Goal: Transaction & Acquisition: Purchase product/service

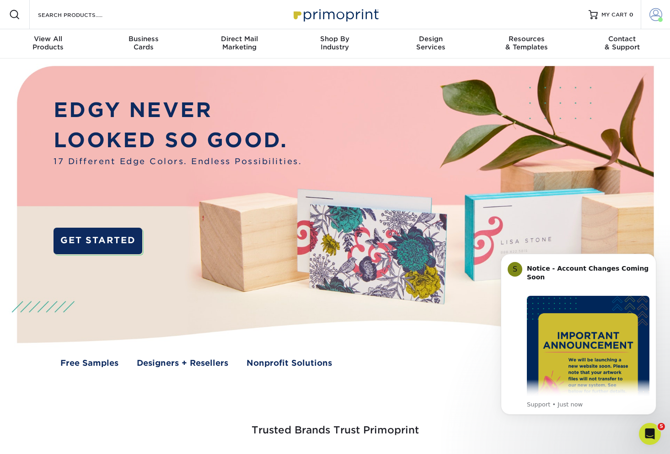
click at [656, 16] on span at bounding box center [656, 14] width 13 height 13
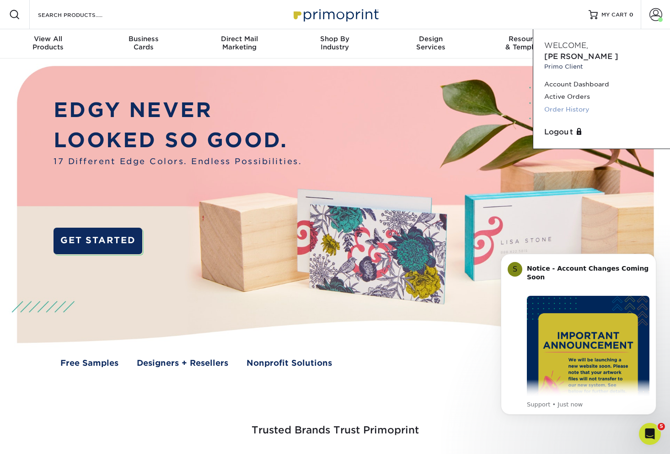
click at [573, 103] on link "Order History" at bounding box center [601, 109] width 115 height 12
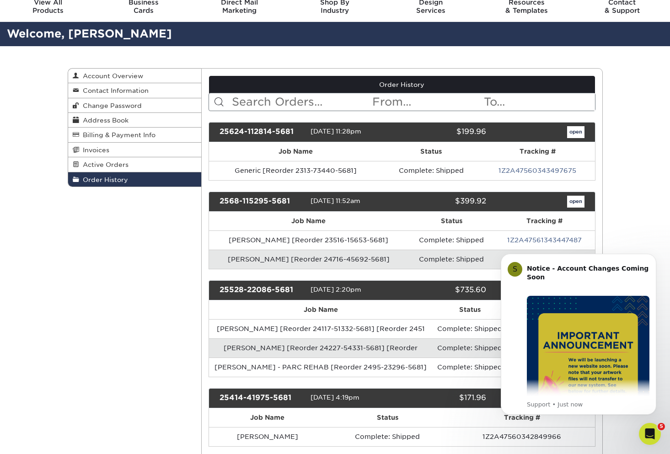
scroll to position [58, 0]
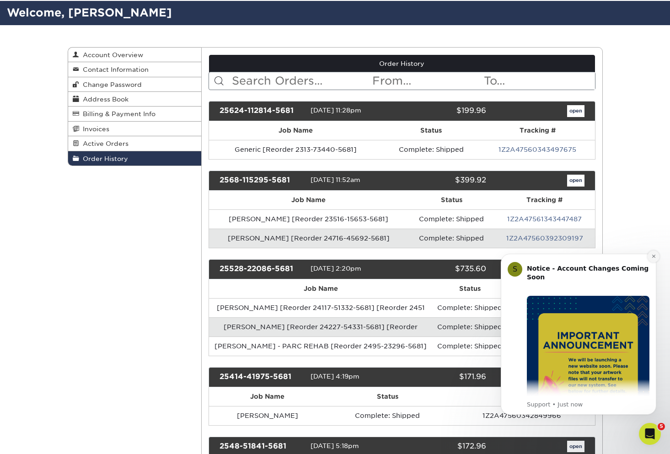
click at [652, 258] on icon "Dismiss notification" at bounding box center [653, 256] width 5 height 5
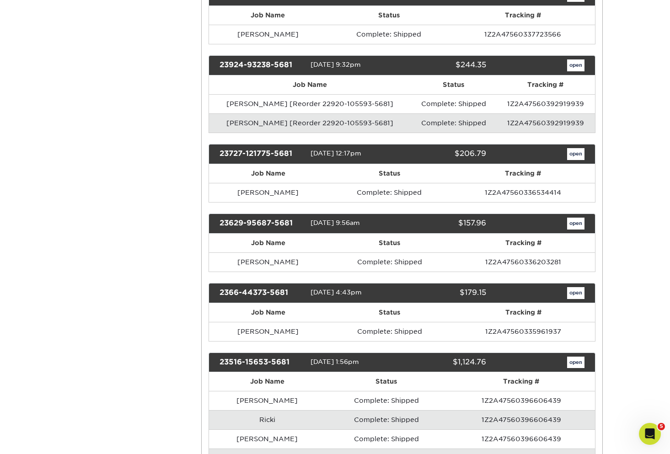
scroll to position [1623, 0]
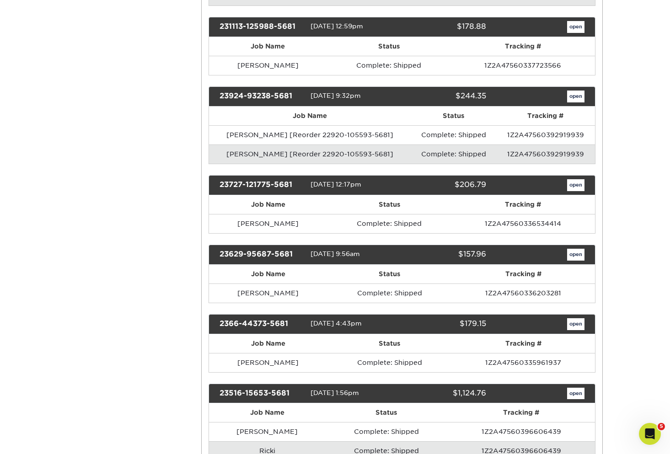
click at [577, 179] on link "open" at bounding box center [575, 185] width 17 height 12
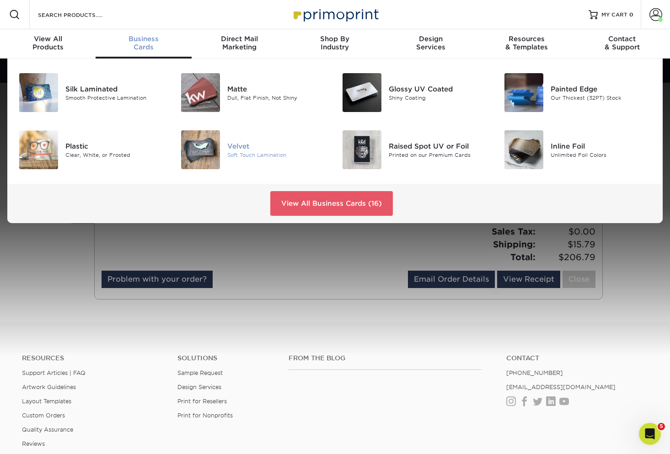
click at [204, 152] on img at bounding box center [200, 149] width 39 height 39
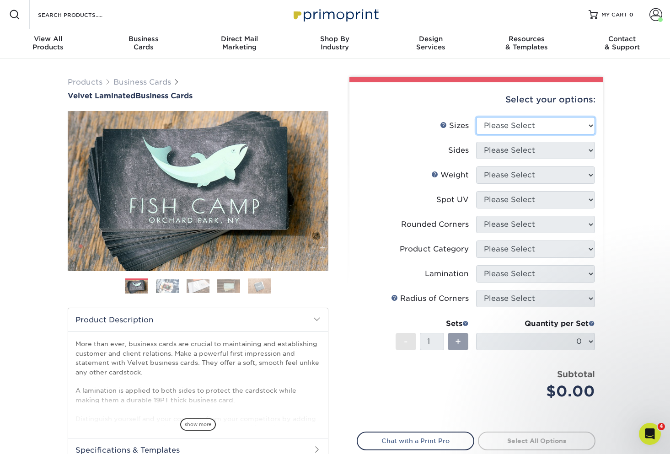
select select "2.00x3.50"
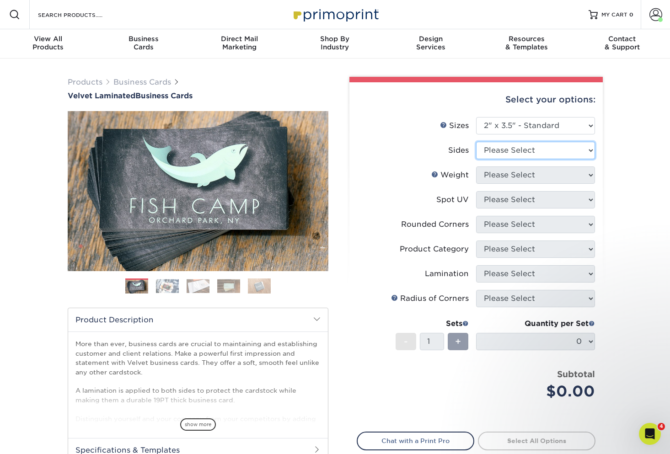
select select "13abbda7-1d64-4f25-8bb2-c179b224825d"
select select "16PT"
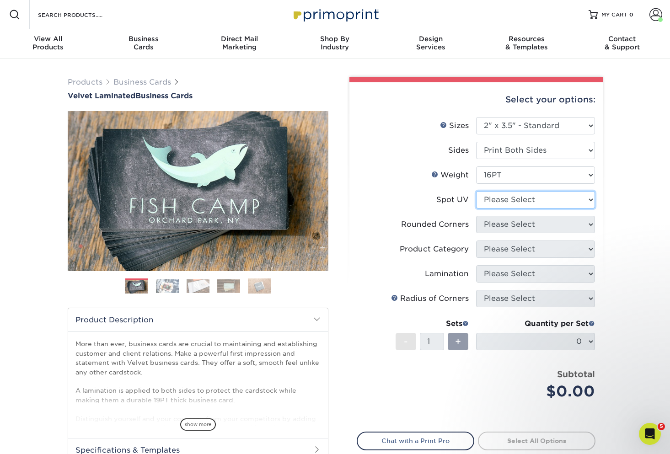
select select "0"
select select "7672df9e-0e0a-464d-8e1f-920c575e4da3"
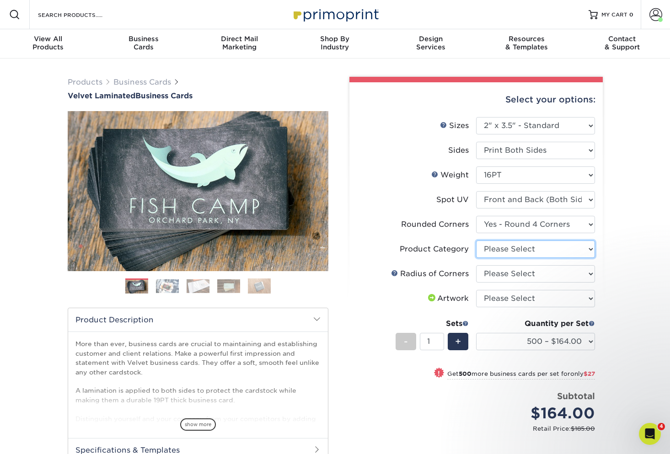
select select "3b5148f1-0588-4f88-a218-97bcfdce65c1"
select select "589680c7-ee9a-431b-9d12-d7aeb1386a97"
select select "upload"
click at [393, 387] on div "! Get 1500 more business cards per set for only $269" at bounding box center [476, 379] width 238 height 22
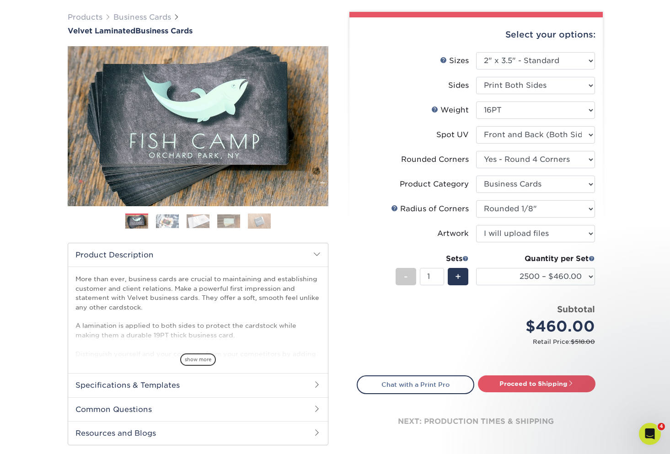
scroll to position [79, 0]
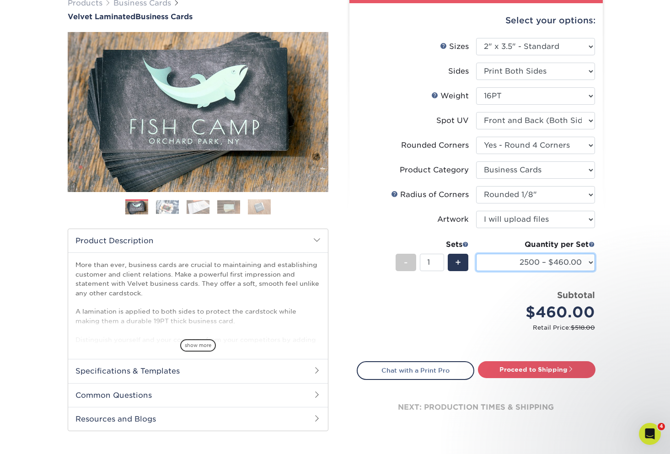
select select "1000 – $191.00"
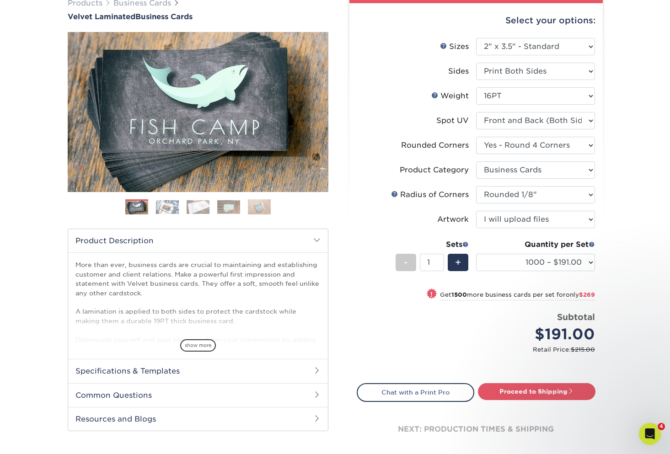
click at [605, 272] on div "Select your options: Sizes Help Sizes Please Select 1.5" x 3.5" - Mini -" at bounding box center [472, 231] width 274 height 467
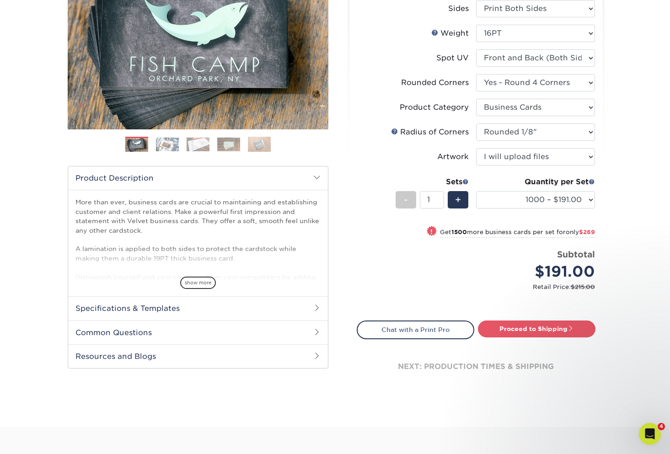
scroll to position [146, 0]
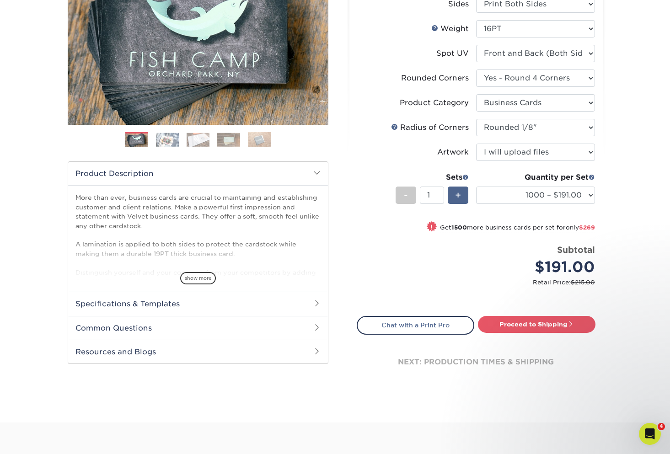
click at [456, 192] on span "+" at bounding box center [458, 195] width 6 height 14
type input "2"
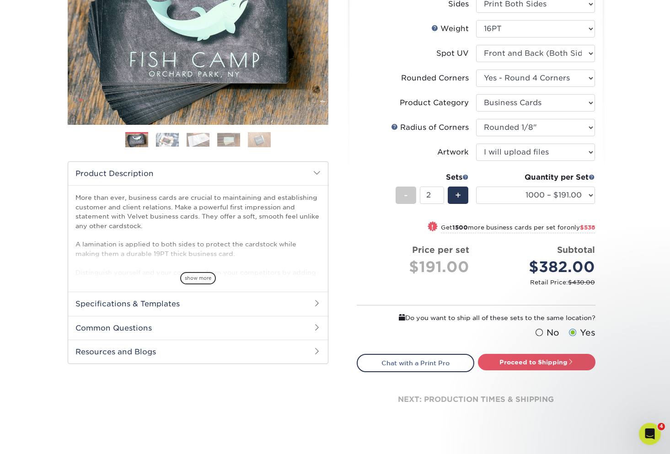
click at [645, 327] on div "Products Business Cards Velvet Laminated Business Cards Previous Next" at bounding box center [335, 186] width 670 height 548
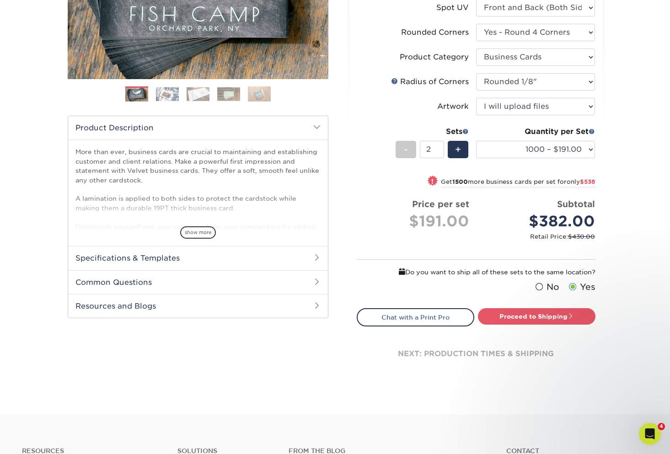
scroll to position [197, 0]
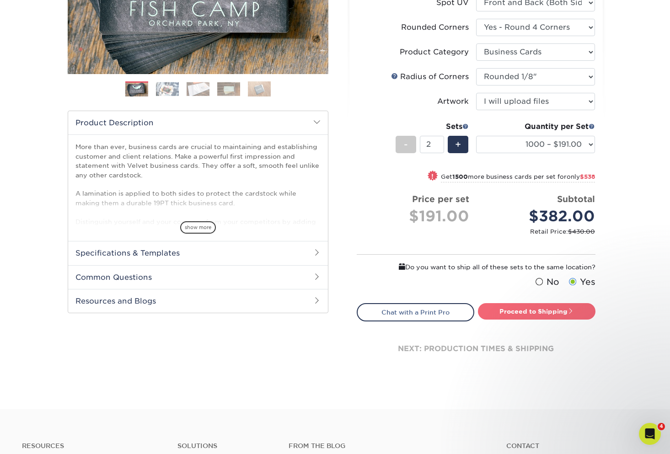
click at [532, 313] on link "Proceed to Shipping" at bounding box center [537, 311] width 118 height 16
type input "Set 1"
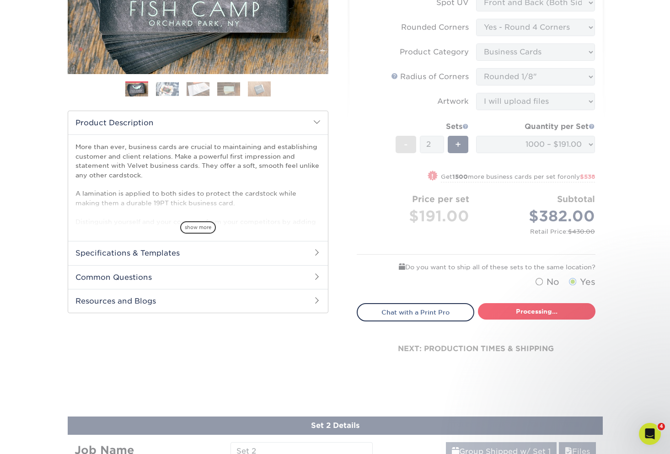
select select "912215f6-34e8-48a6-a6ba-c7729ee1a623"
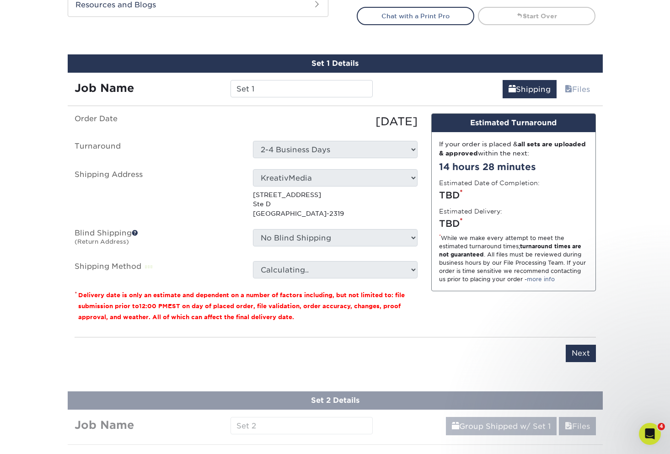
scroll to position [524, 0]
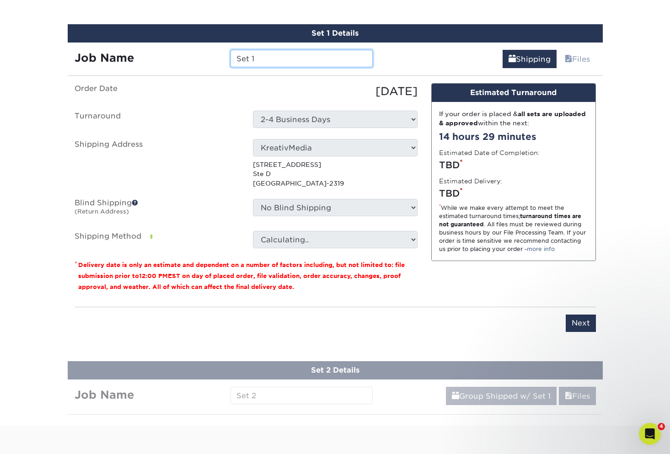
click at [291, 59] on input "Set 1" at bounding box center [302, 58] width 142 height 17
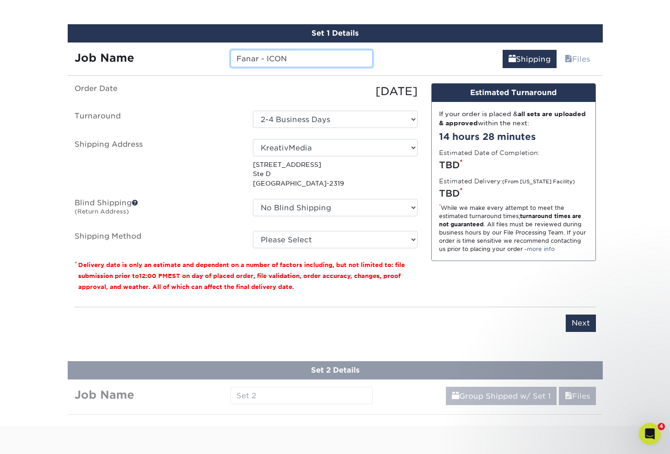
type input "Fanar - ICON"
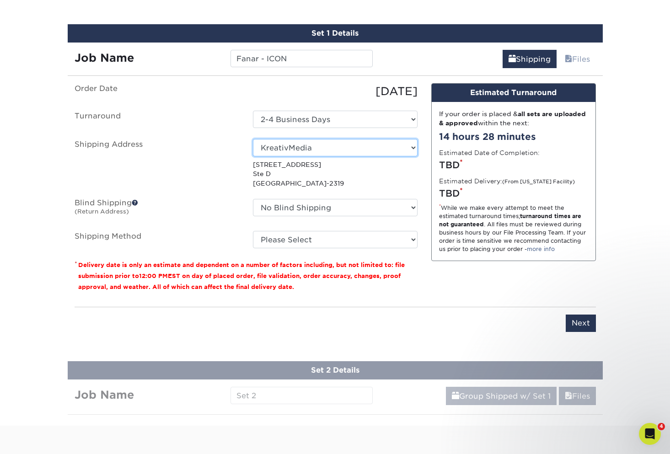
select select "newaddress"
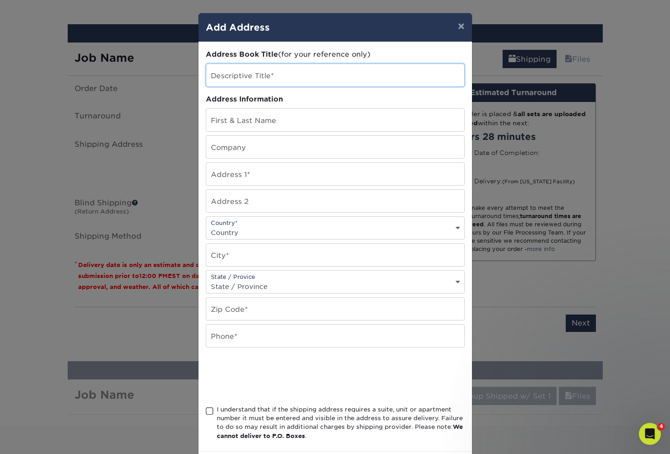
click at [290, 76] on input "text" at bounding box center [335, 75] width 258 height 22
type input "ICON Realty Experts"
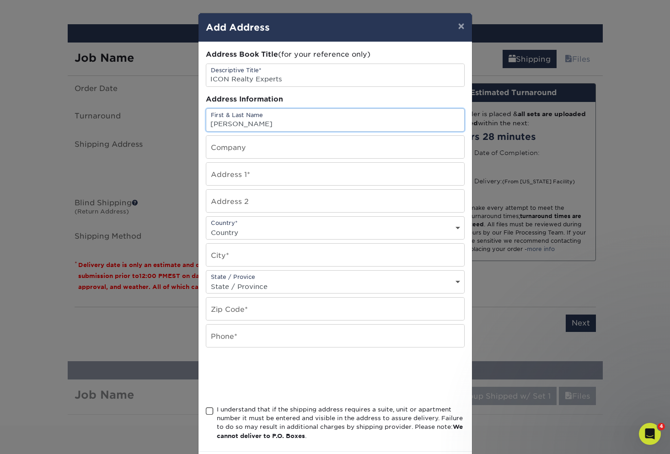
type input "Fanar Ayar"
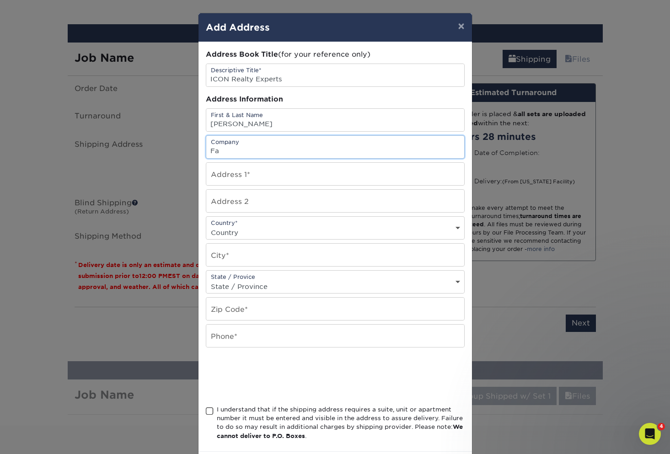
type input "F"
type input "ICON Re"
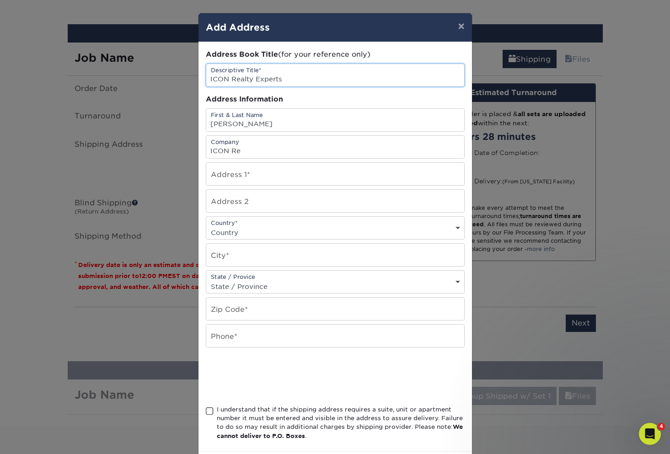
click at [242, 81] on input "ICON Realty Experts" at bounding box center [335, 75] width 258 height 22
type input "ICON Real Estate Experts"
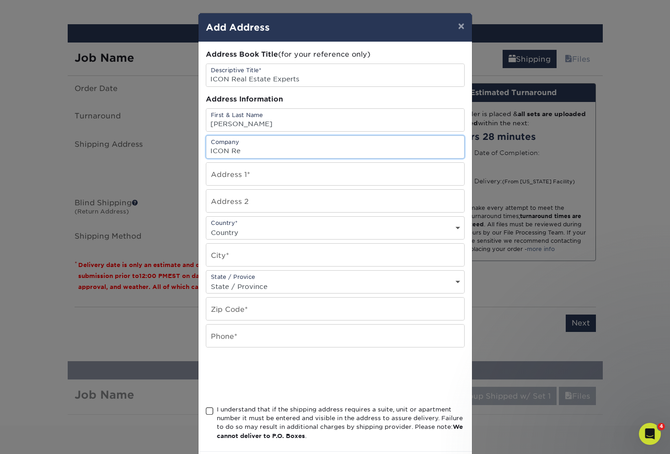
click at [245, 149] on input "ICON Re" at bounding box center [335, 147] width 258 height 22
type input "ICON Real Estate Experts"
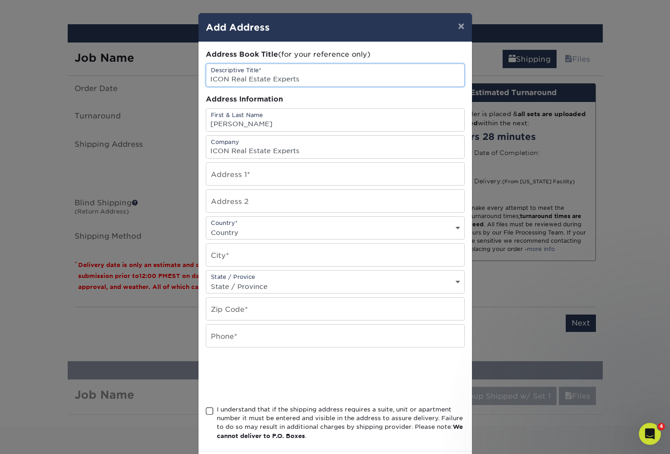
drag, startPoint x: 269, startPoint y: 80, endPoint x: 232, endPoint y: 80, distance: 37.1
click at [232, 80] on input "ICON Real Estate Experts" at bounding box center [335, 75] width 258 height 22
type input "ICON Realty Experts"
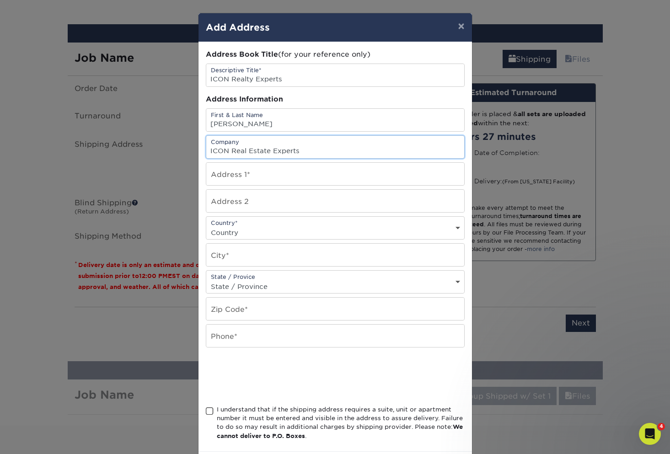
drag, startPoint x: 270, startPoint y: 151, endPoint x: 249, endPoint y: 152, distance: 20.7
click at [249, 152] on input "ICON Real Estate Experts" at bounding box center [335, 147] width 258 height 22
type input "ICON Realty Experts"
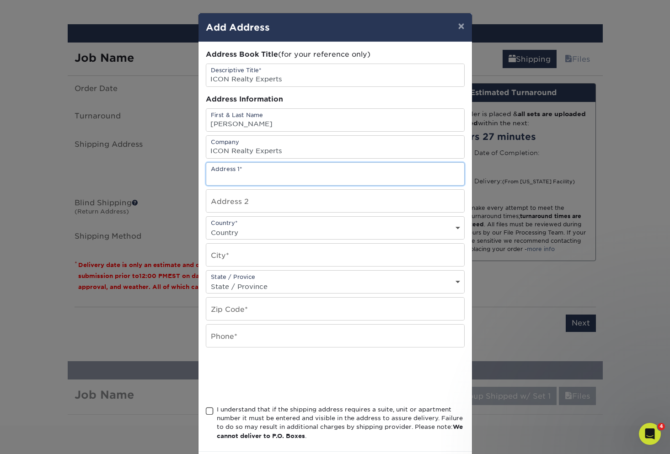
click at [269, 180] on input "text" at bounding box center [335, 174] width 258 height 22
type input "33060 Northwestern Hwy"
select select "US"
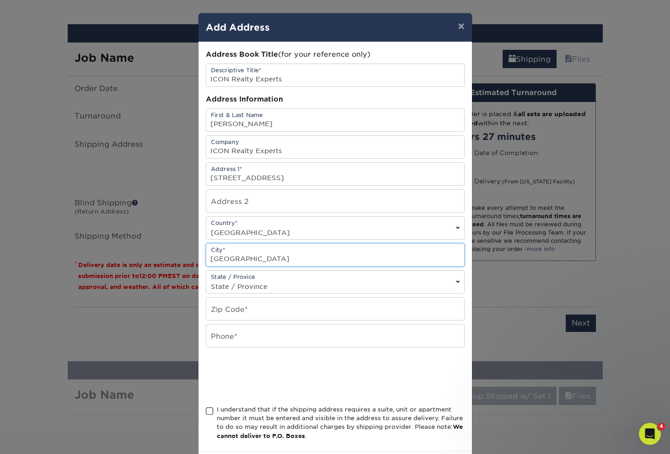
type input "West Bloomfield"
select select "MI"
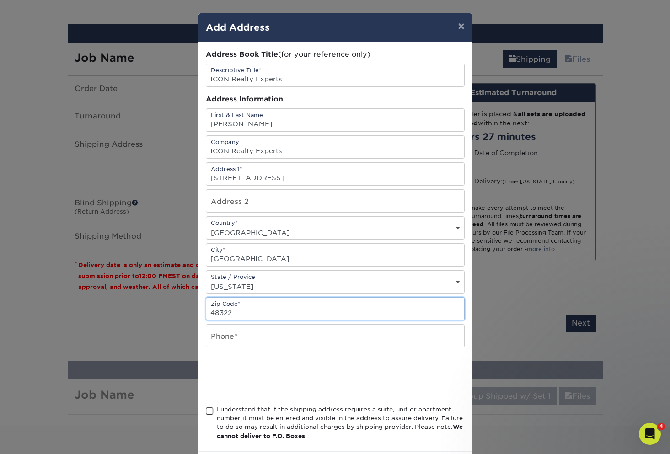
type input "48322"
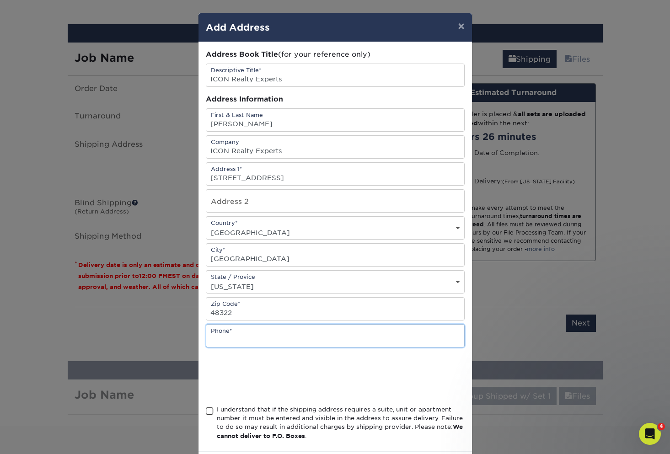
paste input "(248) 789-7999"
type input "(248) 789-7999"
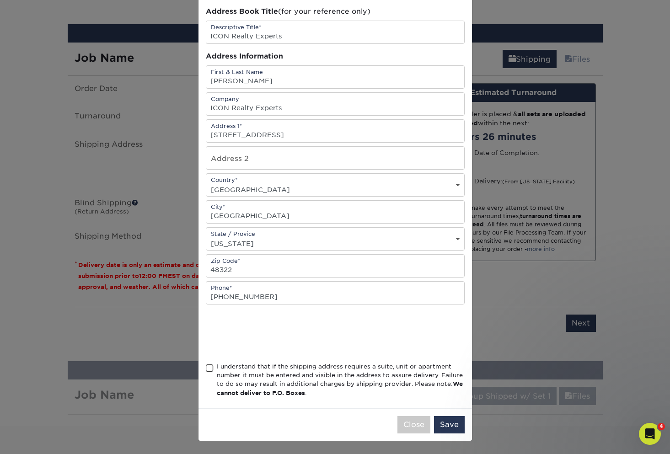
scroll to position [45, 0]
click at [208, 370] on span at bounding box center [210, 368] width 8 height 9
click at [0, 0] on input "I understand that if the shipping address requires a suite, unit or apartment n…" at bounding box center [0, 0] width 0 height 0
click at [452, 421] on button "Save" at bounding box center [449, 424] width 31 height 17
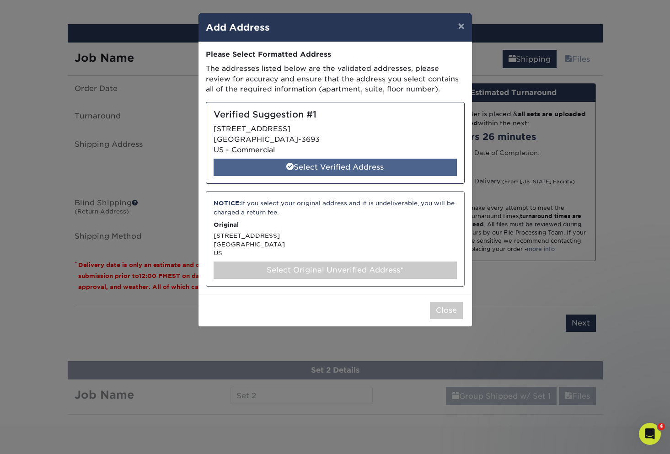
click at [349, 168] on div "Select Verified Address" at bounding box center [335, 167] width 243 height 17
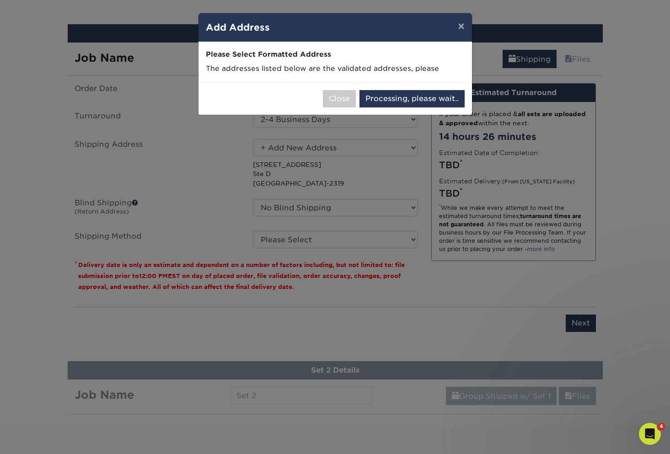
select select "285141"
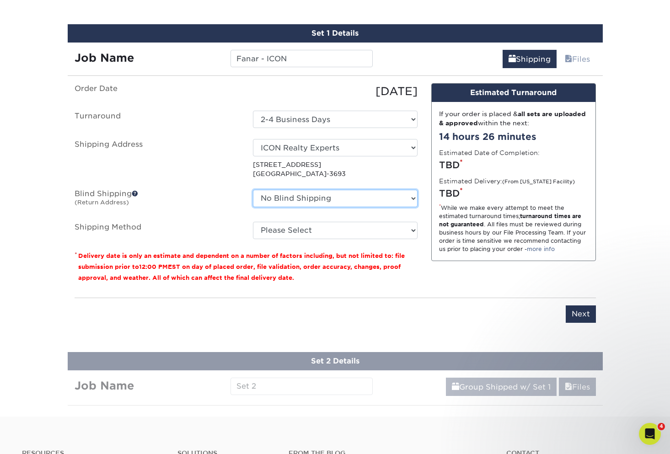
select select "200284"
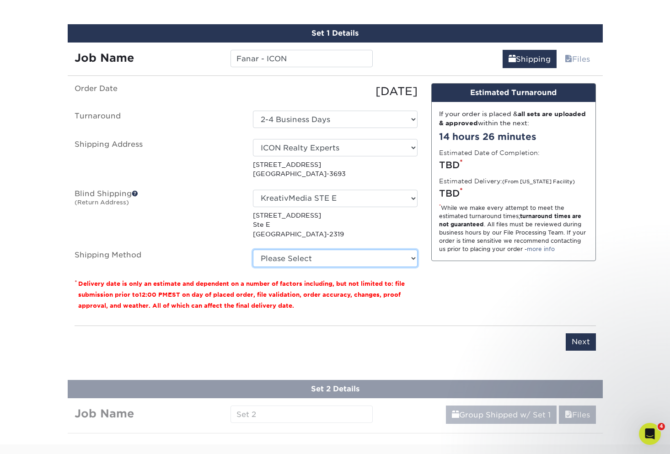
select select "03"
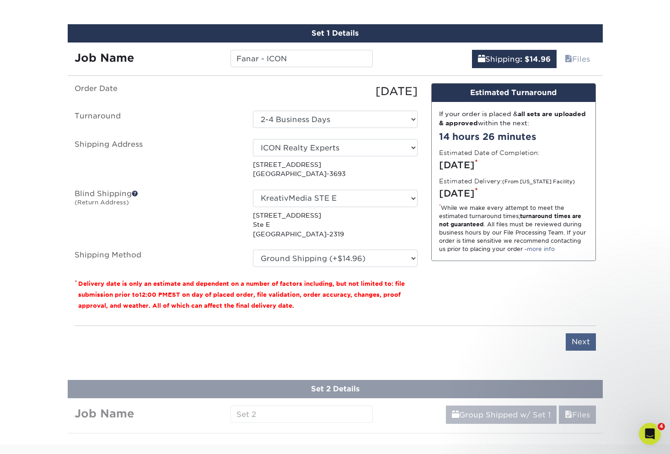
click at [579, 343] on input "Next" at bounding box center [581, 341] width 30 height 17
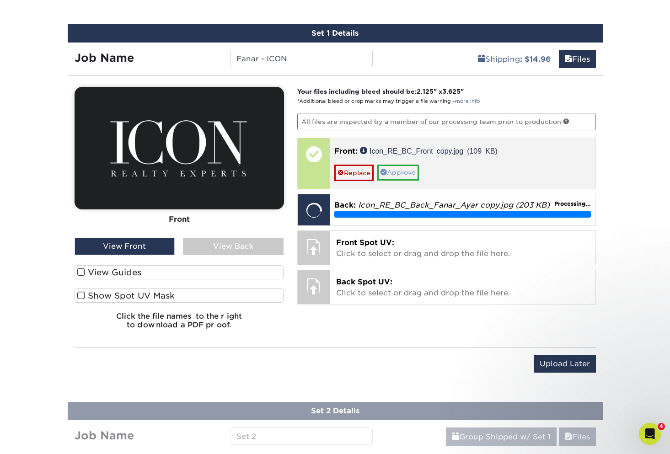
click at [403, 171] on link "Approve" at bounding box center [398, 173] width 42 height 16
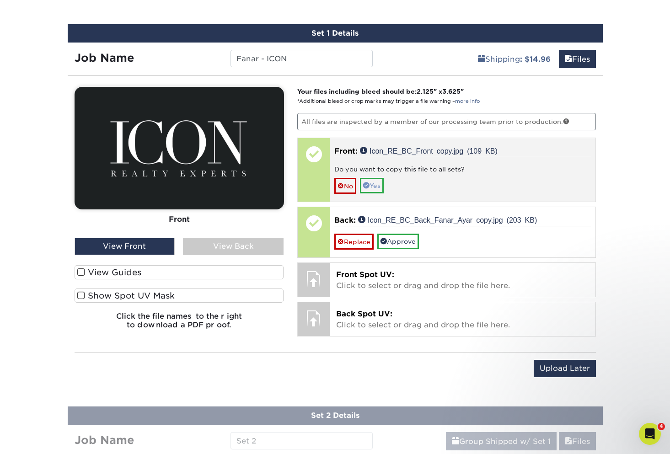
click at [380, 186] on link "Yes" at bounding box center [372, 186] width 24 height 16
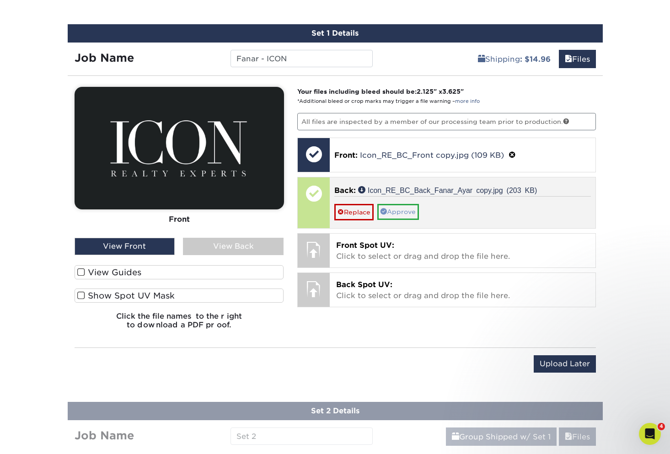
click at [407, 211] on link "Approve" at bounding box center [398, 212] width 42 height 16
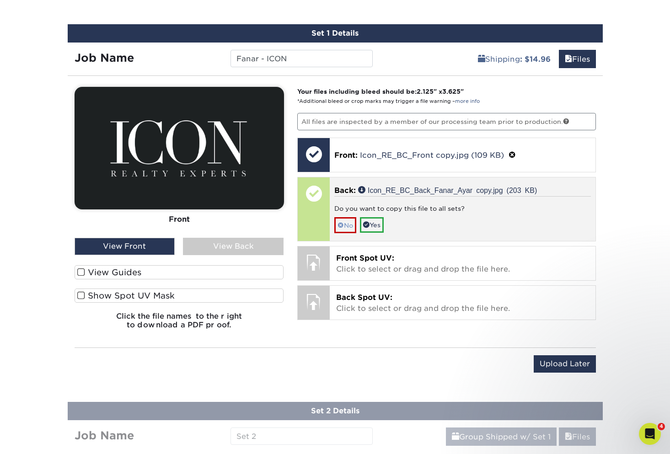
click at [348, 223] on link "No" at bounding box center [345, 225] width 22 height 16
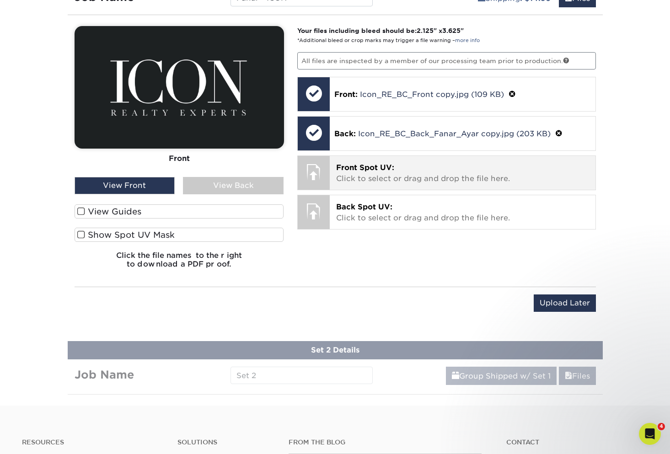
scroll to position [579, 0]
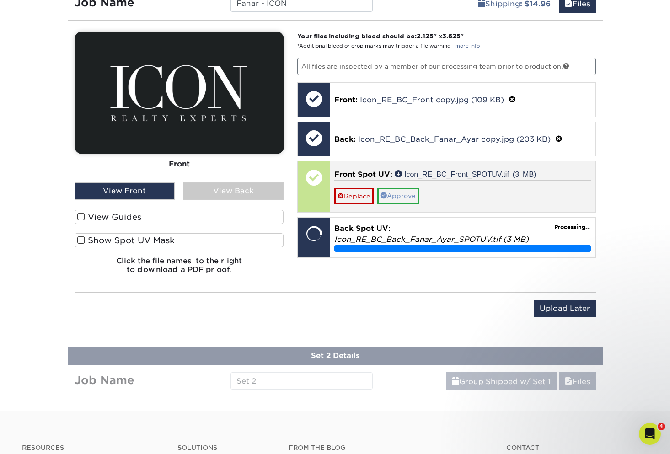
click at [403, 193] on link "Approve" at bounding box center [398, 196] width 42 height 16
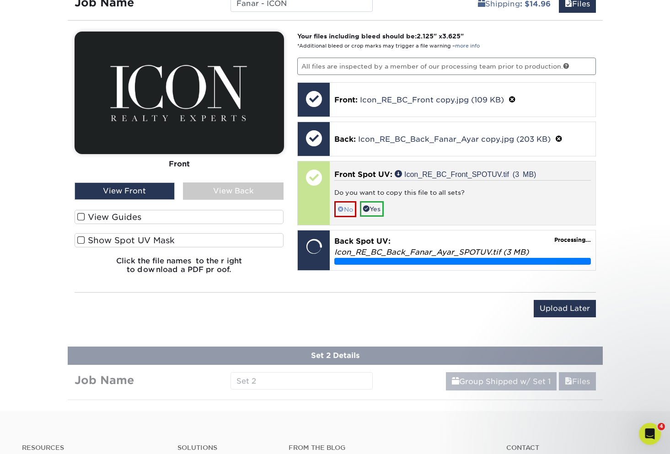
click at [350, 206] on link "No" at bounding box center [345, 209] width 22 height 16
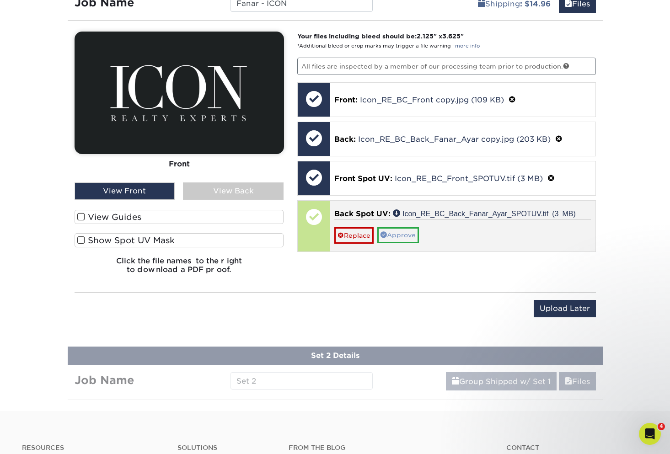
click at [402, 235] on link "Approve" at bounding box center [398, 235] width 42 height 16
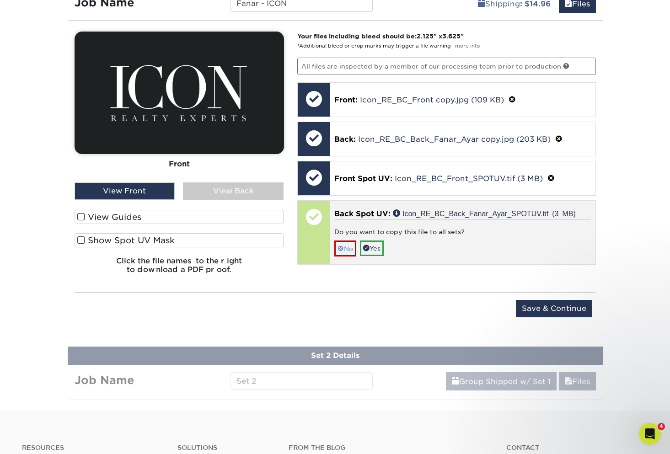
click at [350, 247] on link "No" at bounding box center [345, 249] width 22 height 16
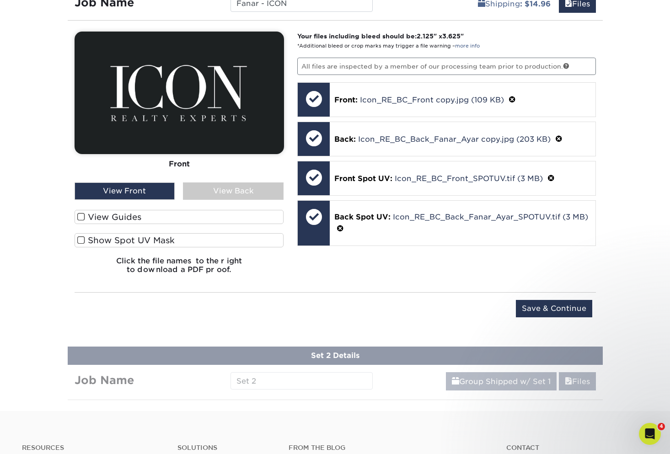
click at [204, 188] on div "View Back" at bounding box center [233, 191] width 101 height 17
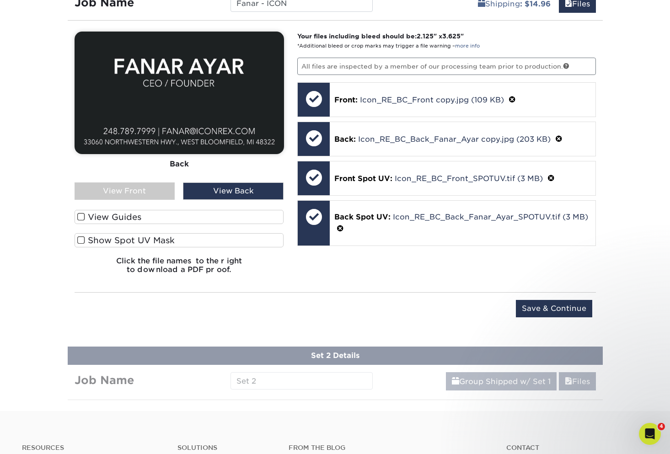
click at [78, 218] on span at bounding box center [81, 217] width 8 height 9
click at [0, 0] on input "View Guides" at bounding box center [0, 0] width 0 height 0
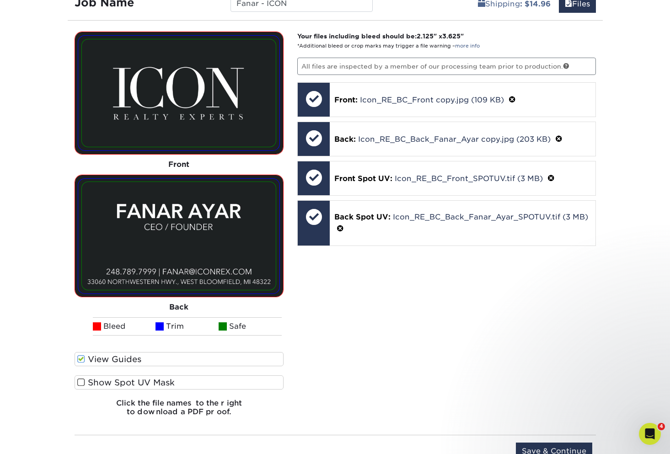
click at [80, 382] on span at bounding box center [81, 382] width 8 height 9
click at [0, 0] on input "Show Spot UV Mask" at bounding box center [0, 0] width 0 height 0
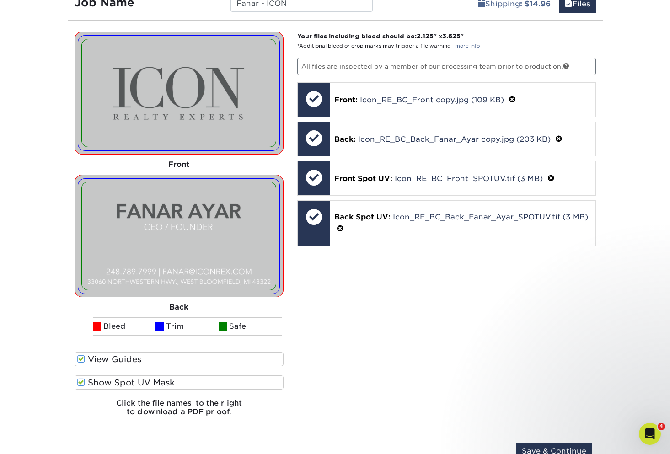
click at [80, 382] on span at bounding box center [81, 382] width 8 height 9
click at [0, 0] on input "Show Spot UV Mask" at bounding box center [0, 0] width 0 height 0
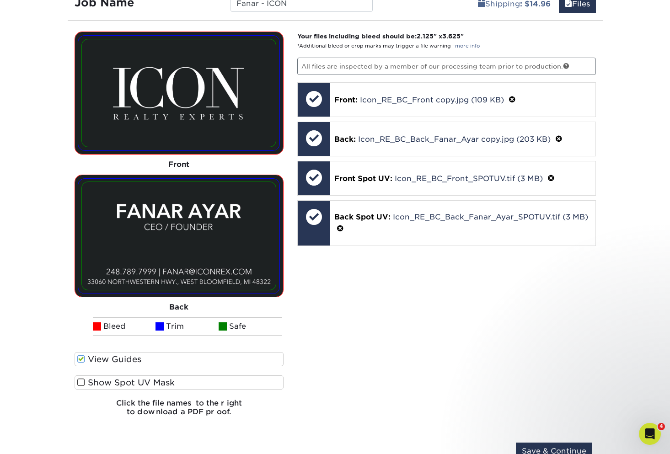
click at [80, 382] on span at bounding box center [81, 382] width 8 height 9
click at [0, 0] on input "Show Spot UV Mask" at bounding box center [0, 0] width 0 height 0
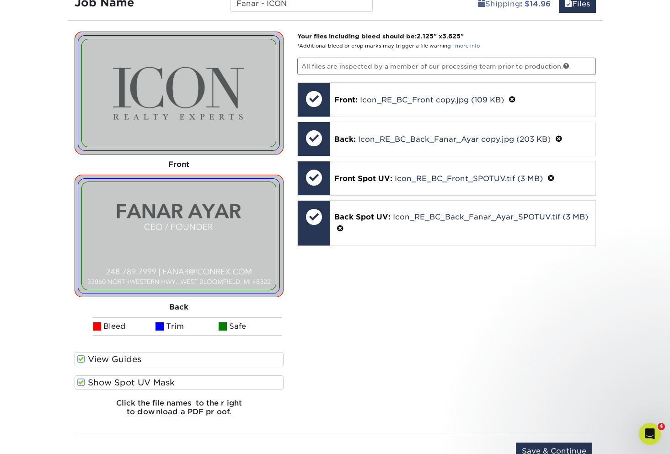
click at [80, 382] on span at bounding box center [81, 382] width 8 height 9
click at [0, 0] on input "Show Spot UV Mask" at bounding box center [0, 0] width 0 height 0
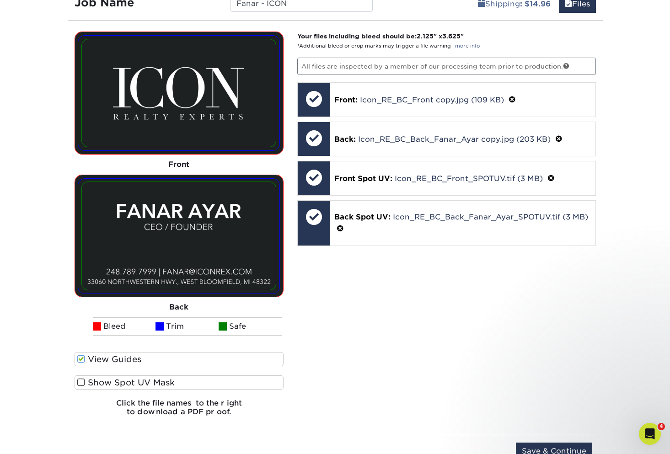
click at [372, 316] on div "Your files including bleed should be: 2.125 " x 3.625 " *Additional bleed or cr…" at bounding box center [446, 228] width 312 height 392
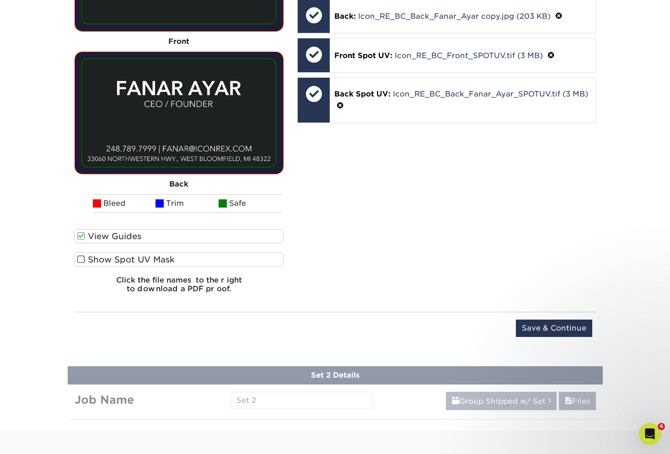
scroll to position [715, 0]
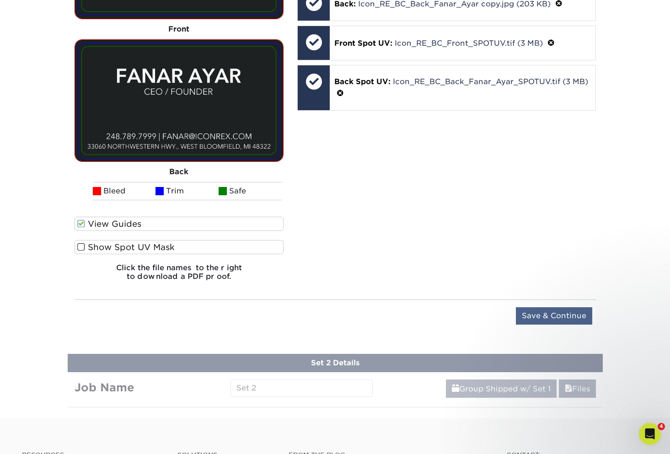
click at [546, 313] on input "Save & Continue" at bounding box center [554, 315] width 76 height 17
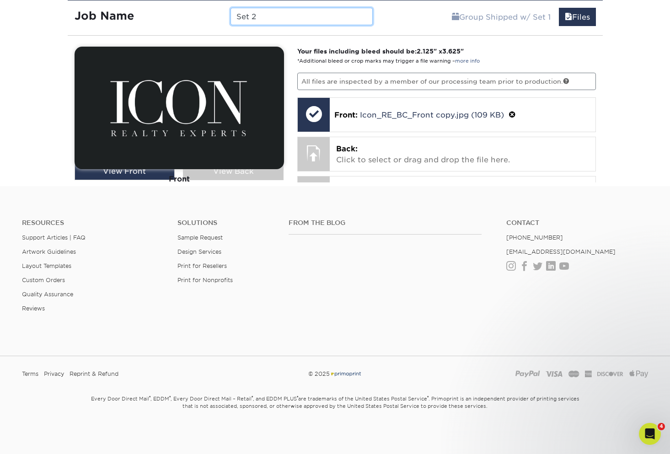
scroll to position [424, 0]
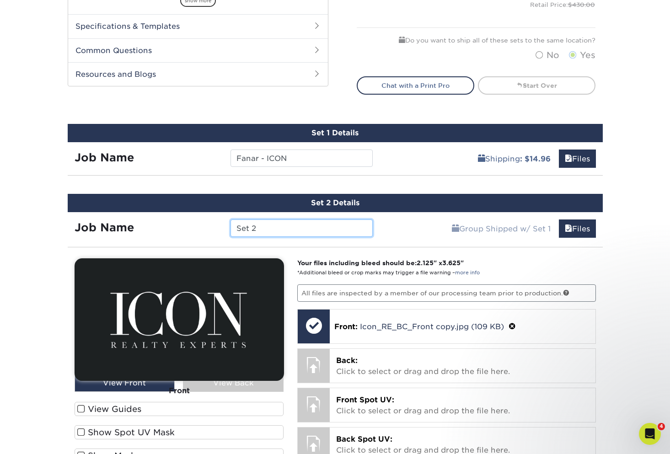
click at [277, 228] on input "Set 2" at bounding box center [302, 228] width 142 height 17
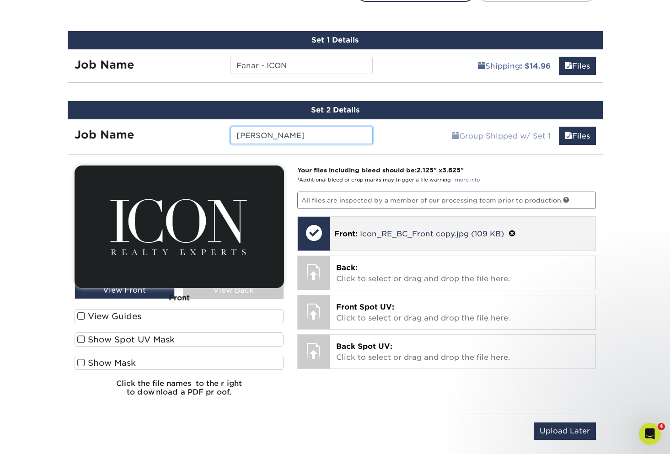
scroll to position [519, 0]
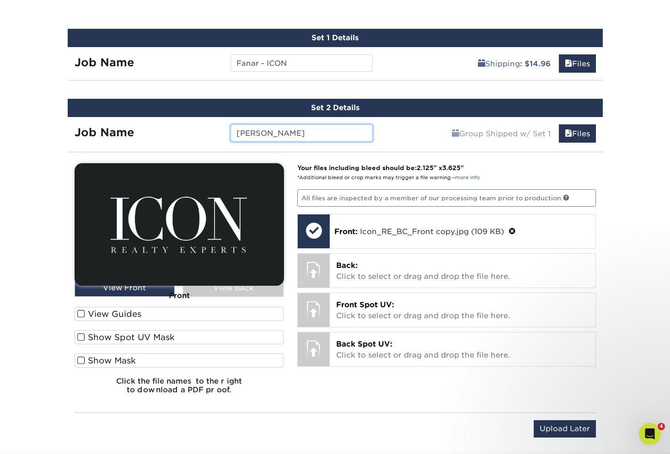
type input "Jerry ICON"
click at [525, 251] on div "Your files including bleed should be: 2.125 " x 3.625 " *Additional bleed or cr…" at bounding box center [446, 282] width 312 height 238
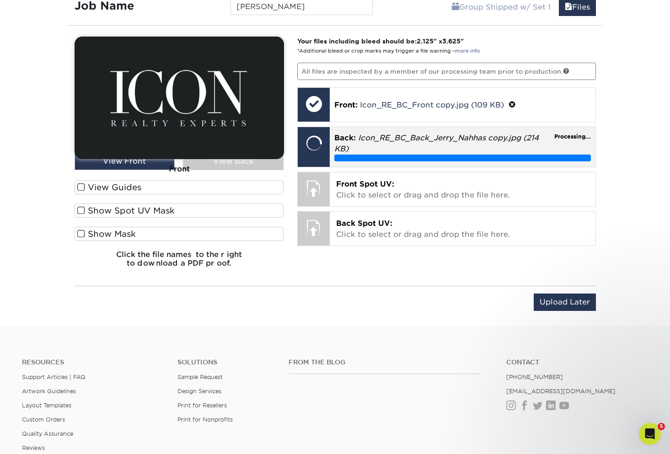
scroll to position [648, 0]
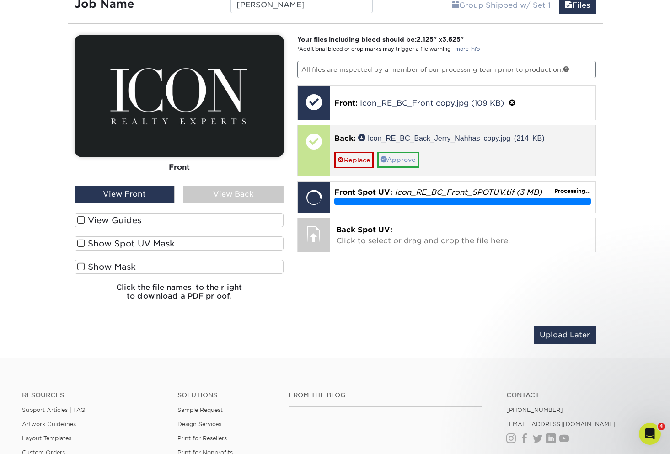
click at [405, 159] on link "Approve" at bounding box center [398, 160] width 42 height 16
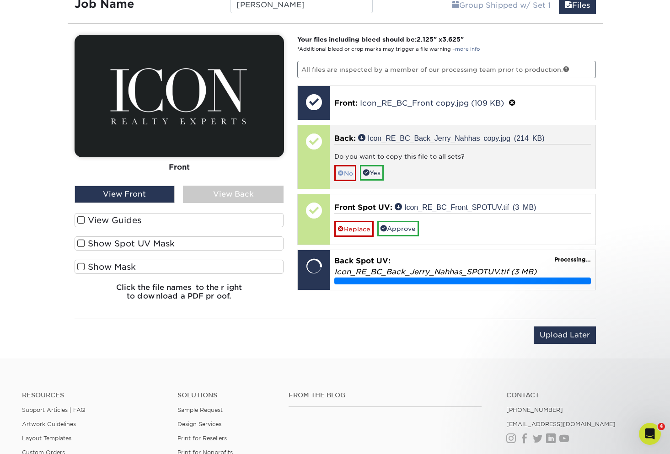
click at [352, 174] on link "No" at bounding box center [345, 173] width 22 height 16
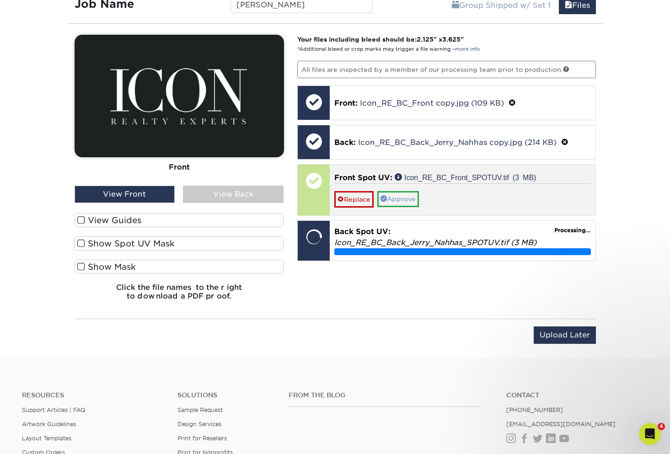
click at [405, 197] on link "Approve" at bounding box center [398, 199] width 42 height 16
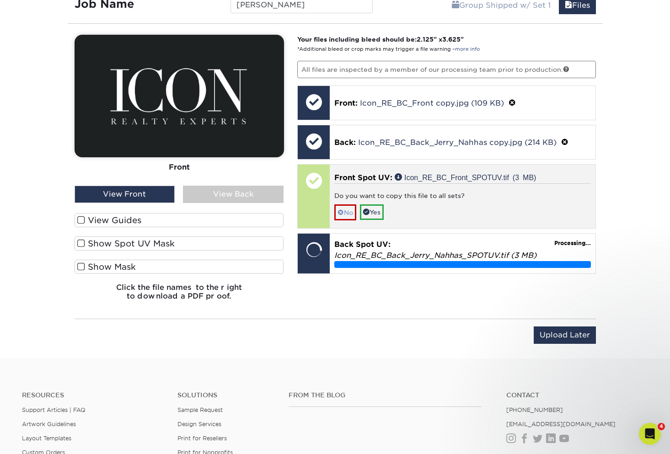
click at [349, 207] on link "No" at bounding box center [345, 212] width 22 height 16
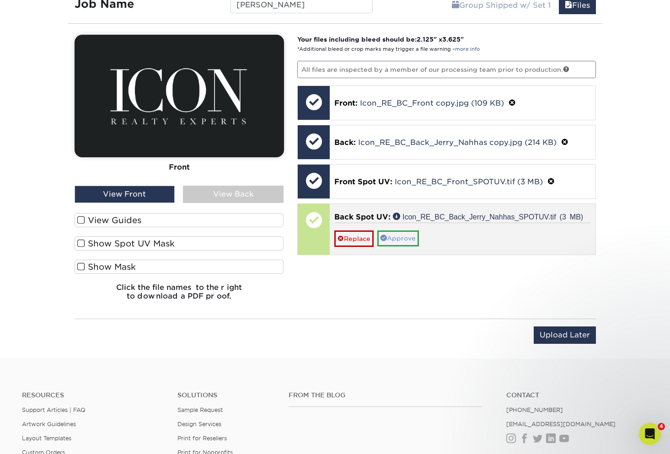
click at [405, 237] on link "Approve" at bounding box center [398, 239] width 42 height 16
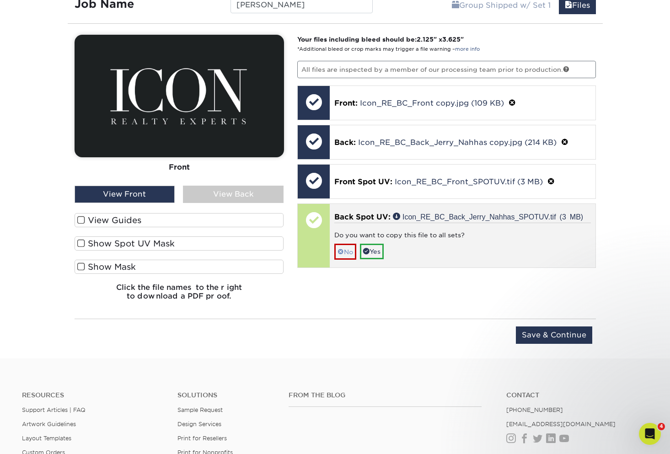
click at [348, 249] on link "No" at bounding box center [345, 252] width 22 height 16
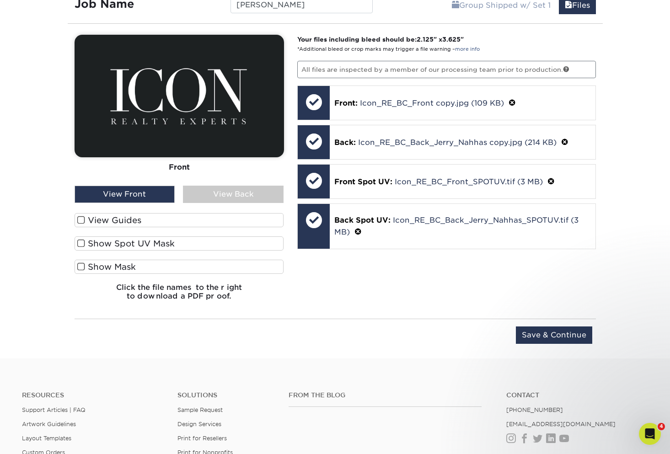
click at [81, 267] on span at bounding box center [81, 267] width 8 height 9
click at [0, 0] on input "Show Mask" at bounding box center [0, 0] width 0 height 0
click at [80, 242] on span at bounding box center [81, 243] width 8 height 9
click at [0, 0] on input "Show Spot UV Mask" at bounding box center [0, 0] width 0 height 0
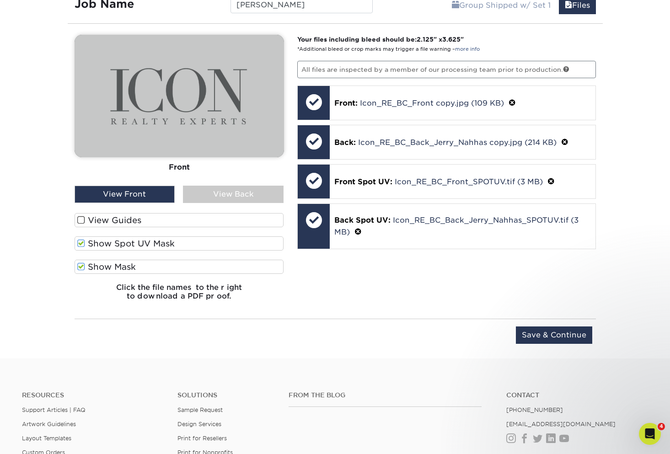
click at [81, 220] on span at bounding box center [81, 220] width 8 height 9
click at [0, 0] on input "View Guides" at bounding box center [0, 0] width 0 height 0
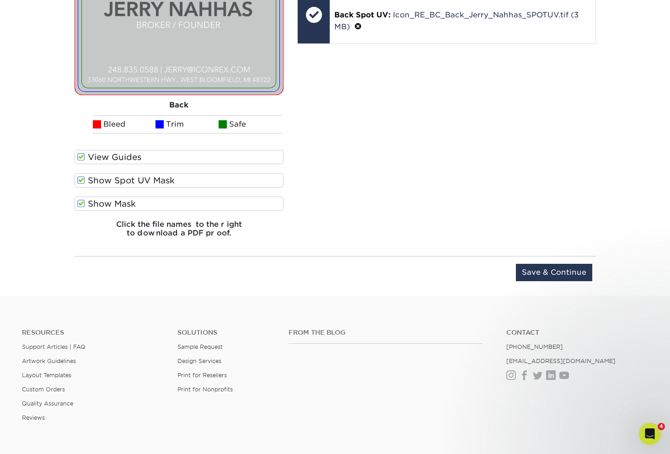
scroll to position [874, 0]
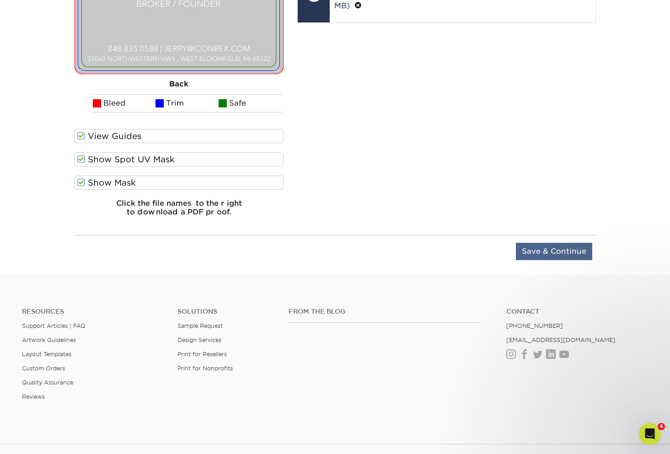
click at [551, 250] on input "Save & Continue" at bounding box center [554, 251] width 76 height 17
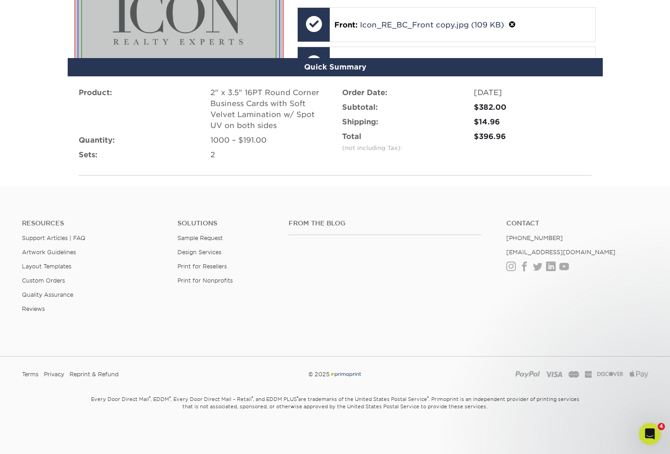
scroll to position [658, 0]
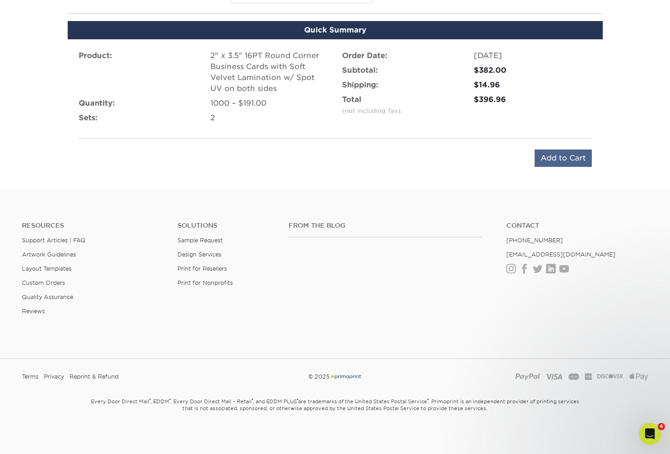
click at [556, 156] on input "Add to Cart" at bounding box center [563, 158] width 57 height 17
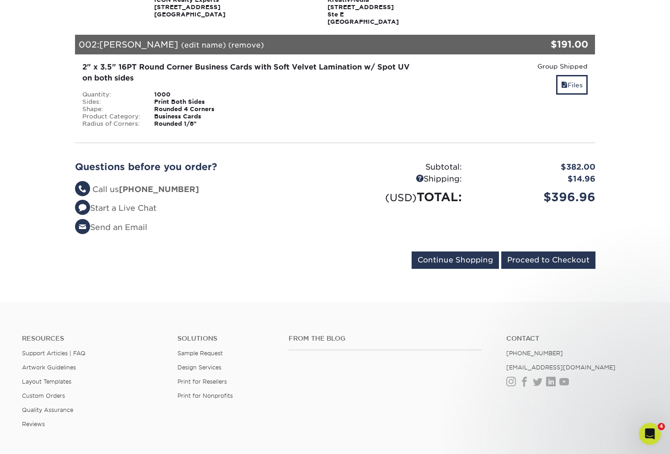
scroll to position [253, 0]
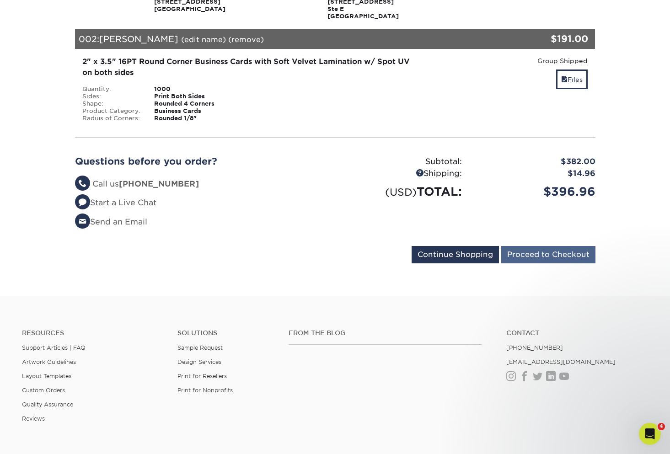
click at [548, 256] on input "Proceed to Checkout" at bounding box center [548, 254] width 94 height 17
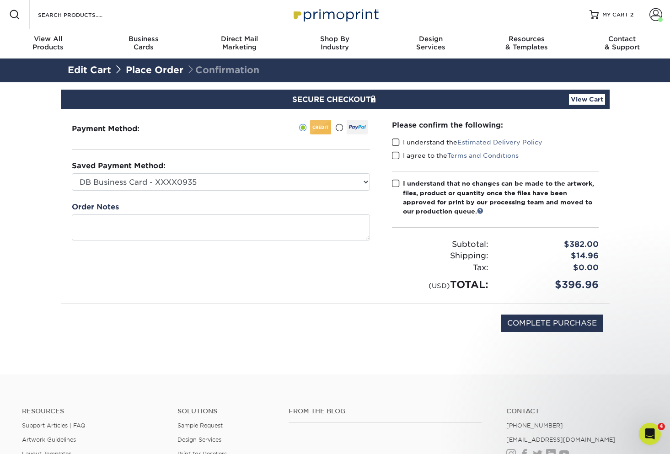
click at [394, 144] on span at bounding box center [396, 142] width 8 height 9
click at [0, 0] on input "I understand the Estimated Delivery Policy" at bounding box center [0, 0] width 0 height 0
click at [395, 154] on span at bounding box center [396, 155] width 8 height 9
click at [0, 0] on input "I agree to the Terms and Conditions" at bounding box center [0, 0] width 0 height 0
click at [395, 175] on div "Please confirm the following: I understand the Estimated Delivery Policy I agre…" at bounding box center [495, 206] width 207 height 172
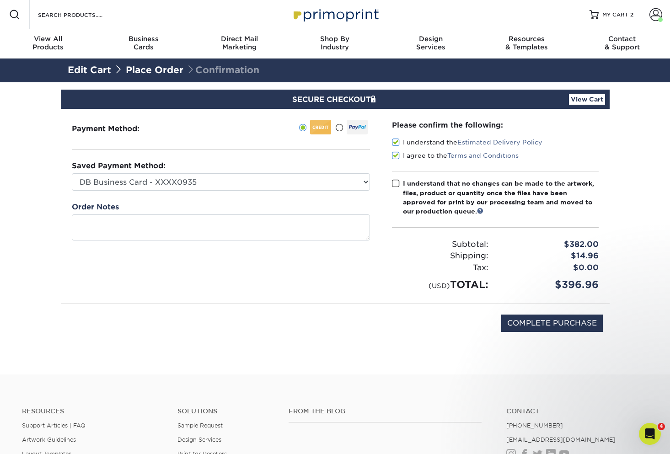
click at [395, 184] on span at bounding box center [396, 183] width 8 height 9
click at [0, 0] on input "I understand that no changes can be made to the artwork, files, product or quan…" at bounding box center [0, 0] width 0 height 0
click at [532, 328] on input "COMPLETE PURCHASE" at bounding box center [552, 323] width 102 height 17
type input "PROCESSING, PLEASE WAIT..."
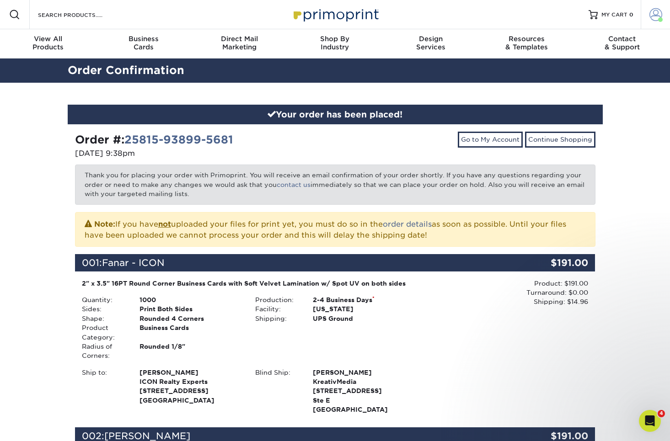
click at [653, 16] on span at bounding box center [656, 14] width 13 height 13
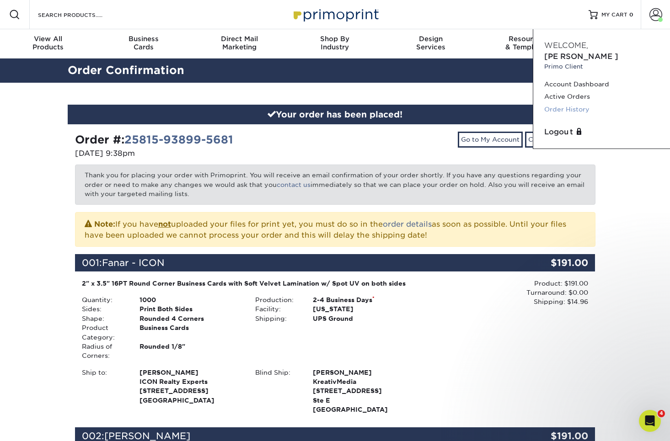
click at [574, 103] on link "Order History" at bounding box center [601, 109] width 115 height 12
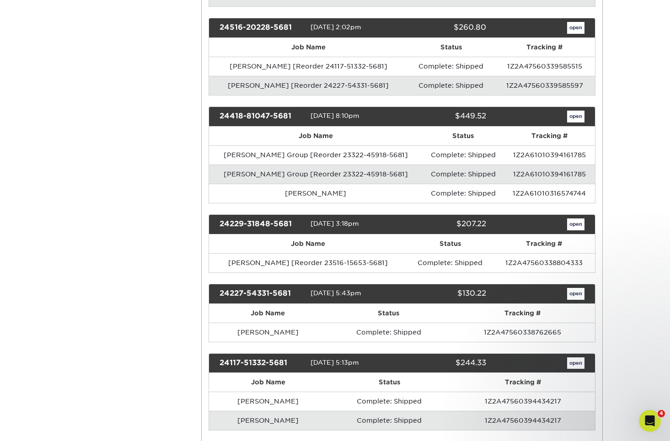
scroll to position [1177, 0]
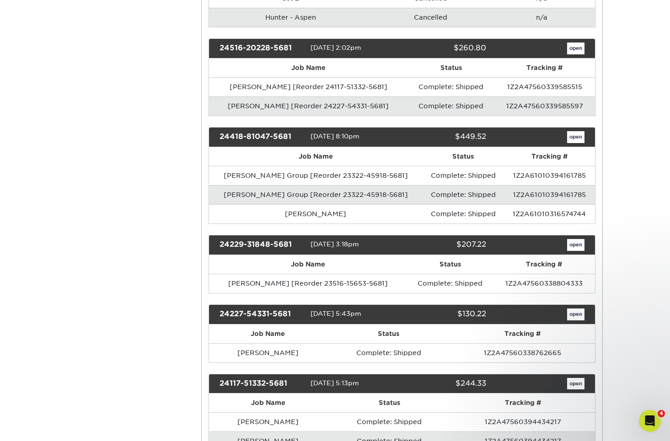
click at [575, 133] on link "open" at bounding box center [575, 137] width 17 height 12
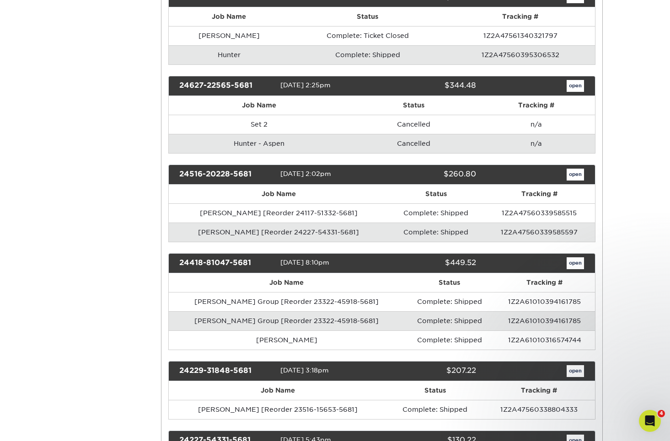
scroll to position [0, 0]
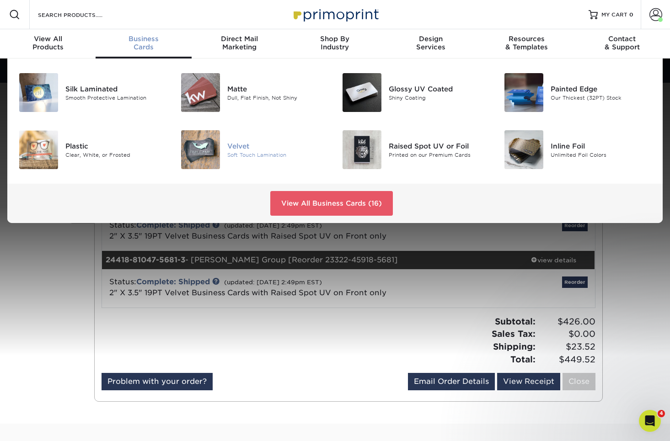
click at [203, 150] on img at bounding box center [200, 149] width 39 height 39
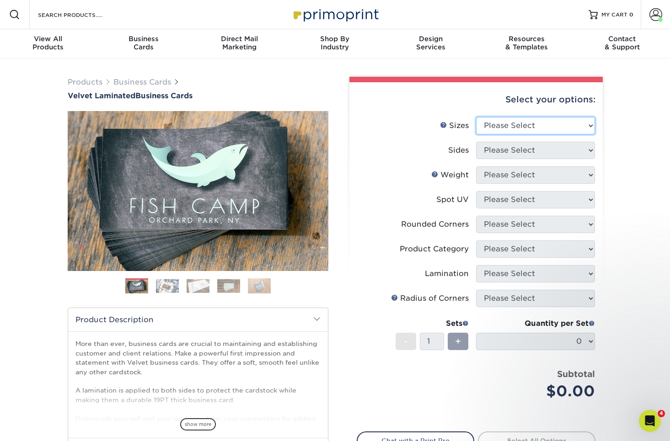
select select "2.00x3.50"
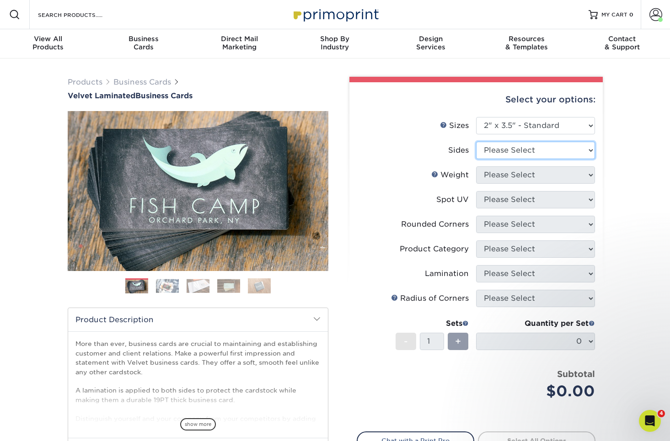
select select "13abbda7-1d64-4f25-8bb2-c179b224825d"
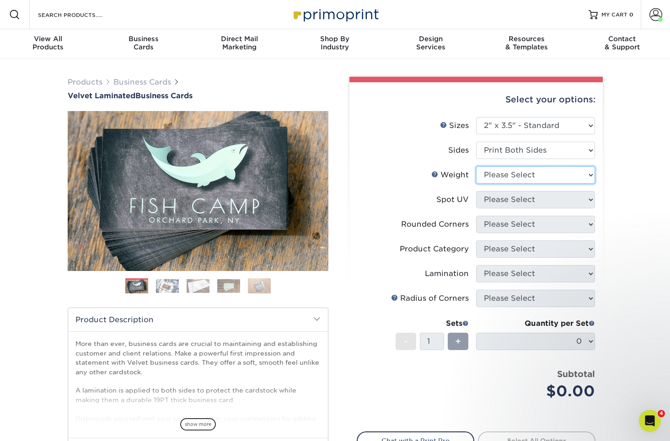
select select "16PT"
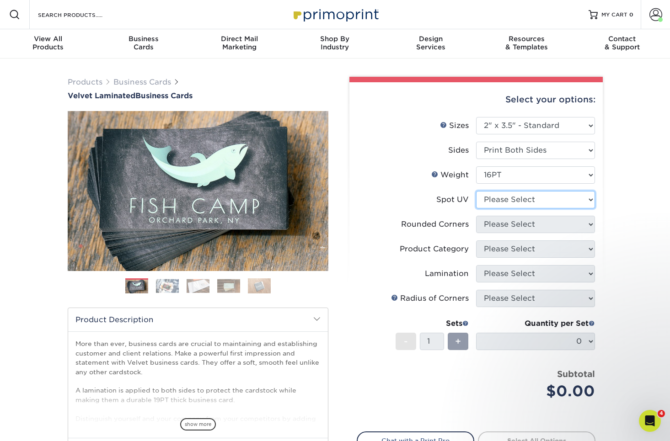
select select "1"
select select "0"
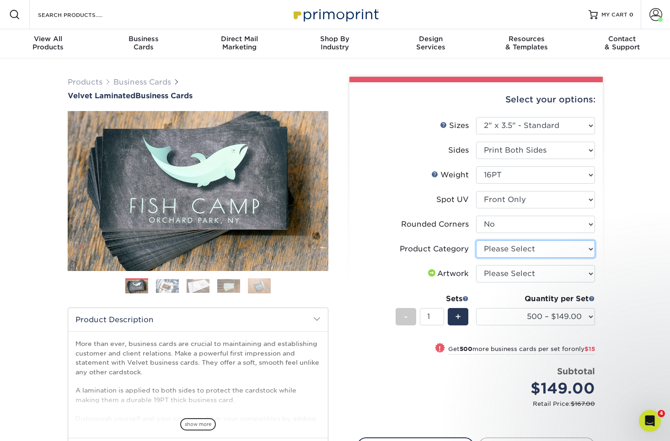
select select "3b5148f1-0588-4f88-a218-97bcfdce65c1"
select select "upload"
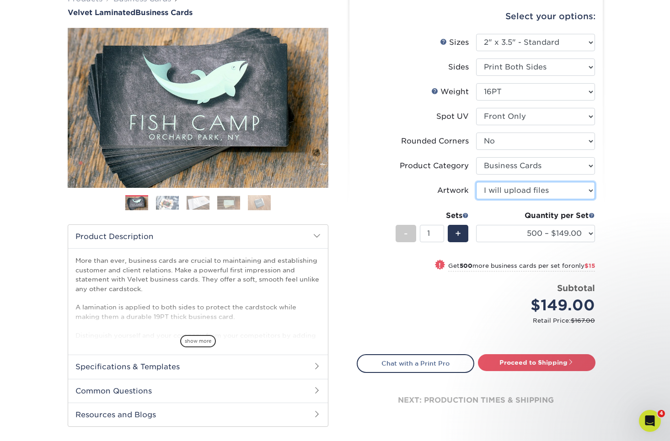
scroll to position [97, 0]
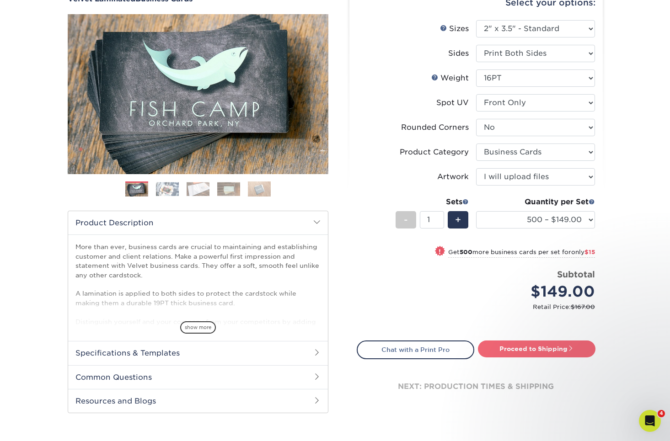
click at [522, 349] on link "Proceed to Shipping" at bounding box center [537, 349] width 118 height 16
type input "Set 1"
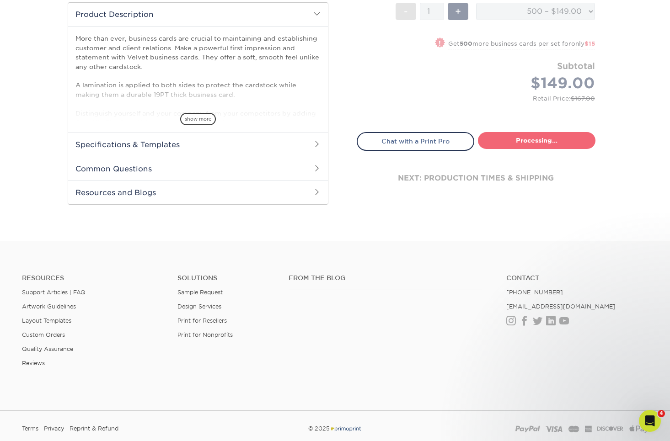
select select "a304333f-2156-4397-9c1f-a0bcf0776afc"
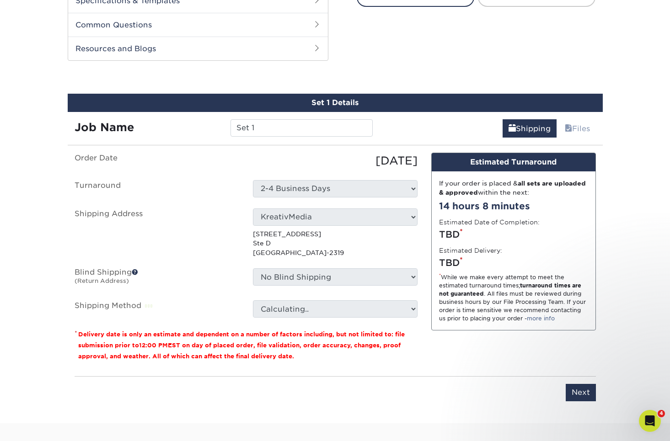
scroll to position [465, 0]
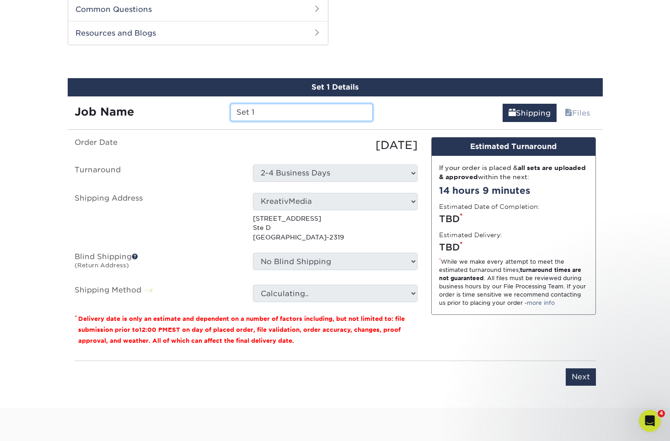
click at [276, 105] on input "Set 1" at bounding box center [302, 112] width 142 height 17
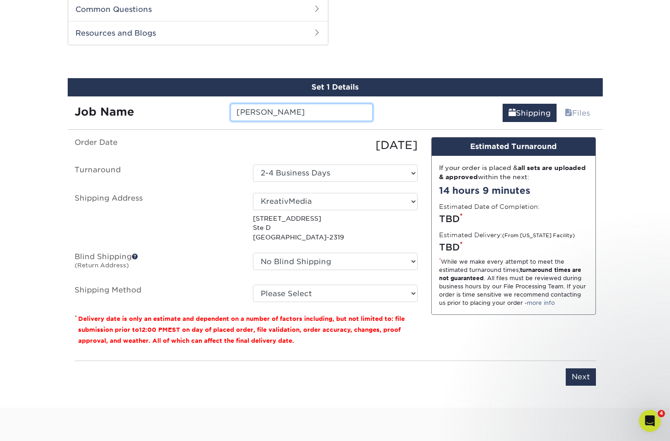
type input "[PERSON_NAME]"
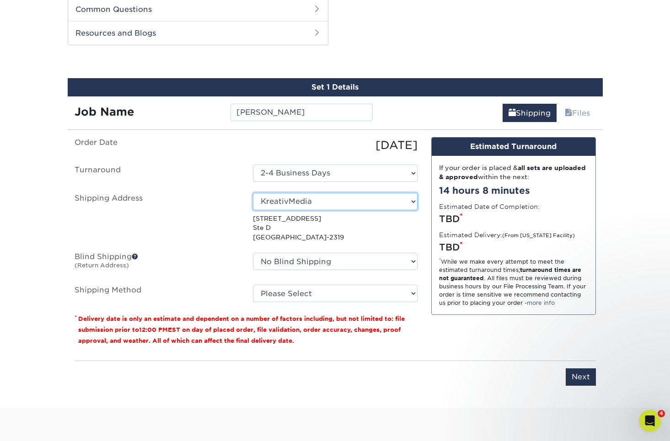
select select "15569"
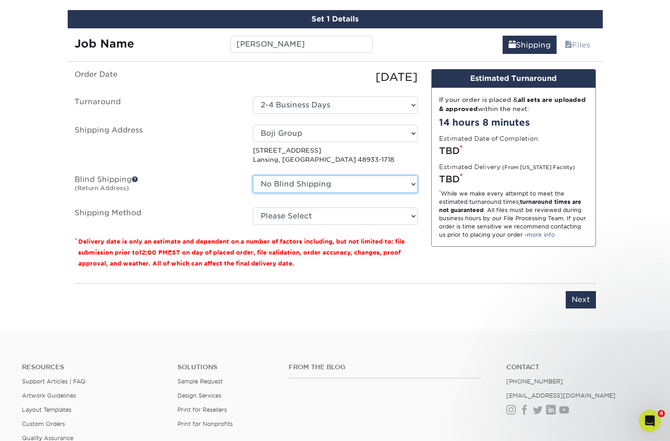
scroll to position [540, 0]
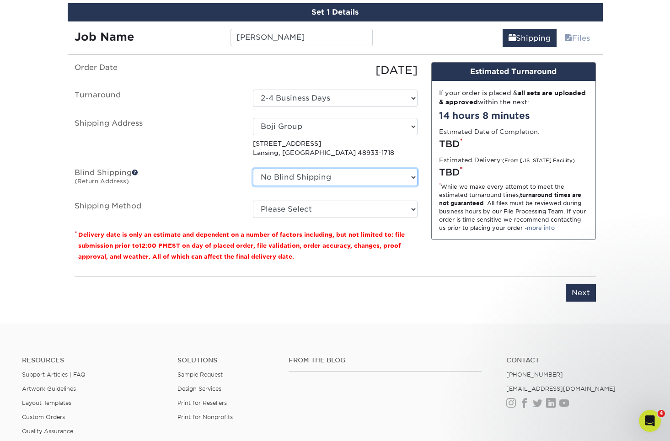
select select "200284"
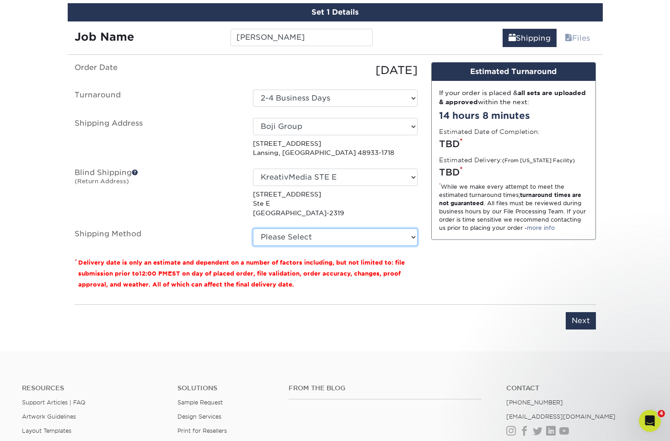
select select "03"
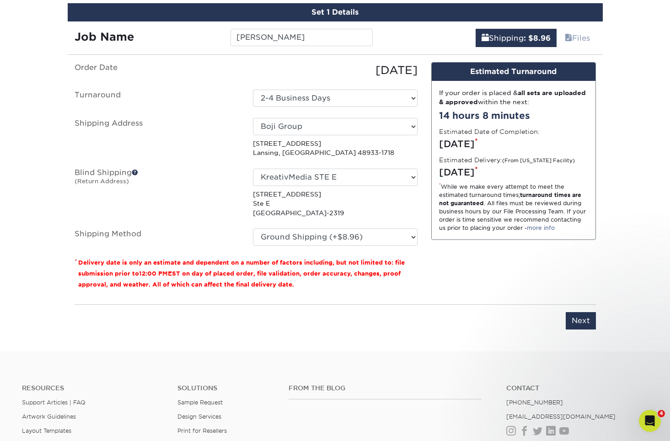
click at [435, 285] on div "Design Estimated Turnaround If your order is placed & all sets are uploaded & a…" at bounding box center [514, 179] width 178 height 235
click at [567, 320] on input "Next" at bounding box center [581, 320] width 30 height 17
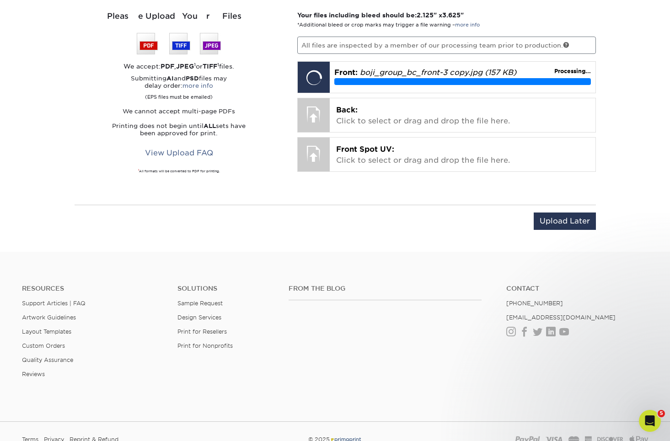
scroll to position [597, 0]
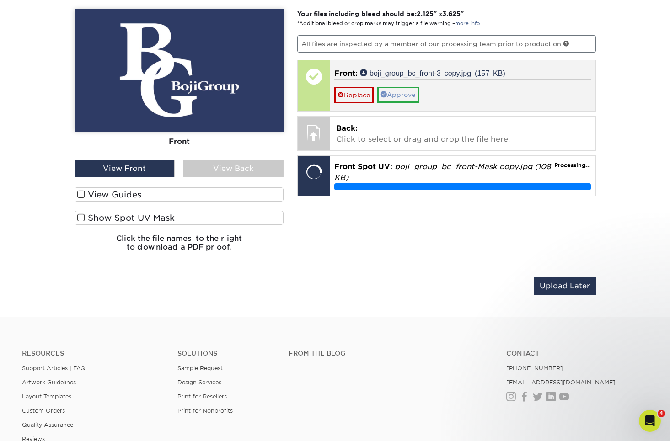
click at [406, 93] on link "Approve" at bounding box center [398, 95] width 42 height 16
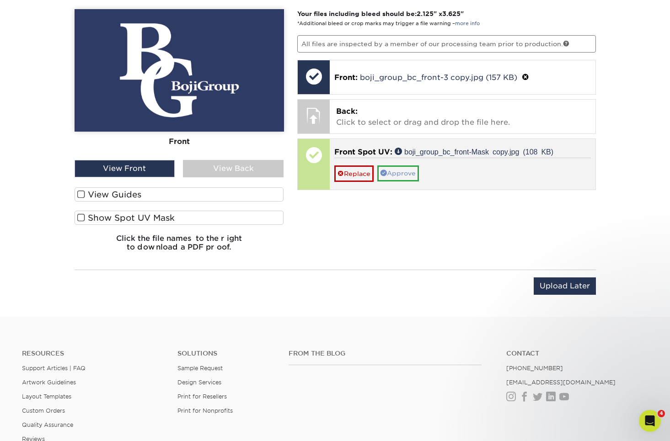
click at [405, 172] on link "Approve" at bounding box center [398, 174] width 42 height 16
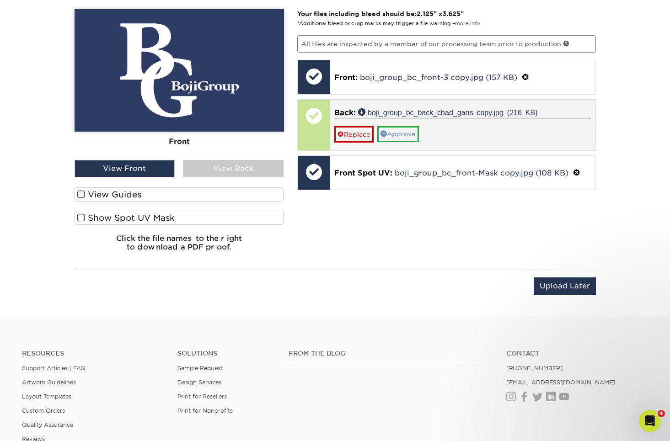
click at [407, 134] on link "Approve" at bounding box center [398, 134] width 42 height 16
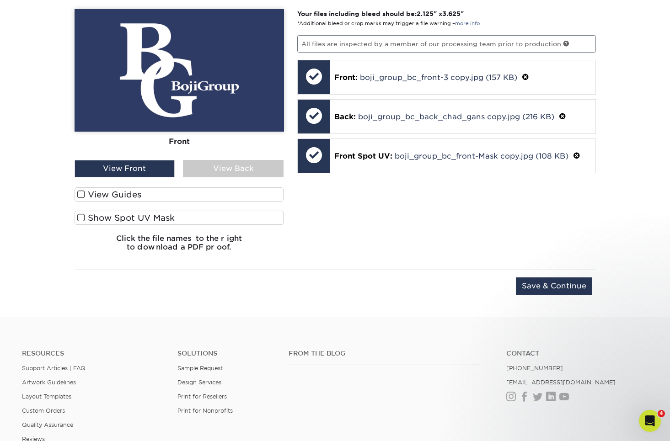
click at [82, 217] on span at bounding box center [81, 218] width 8 height 9
click at [0, 0] on input "Show Spot UV Mask" at bounding box center [0, 0] width 0 height 0
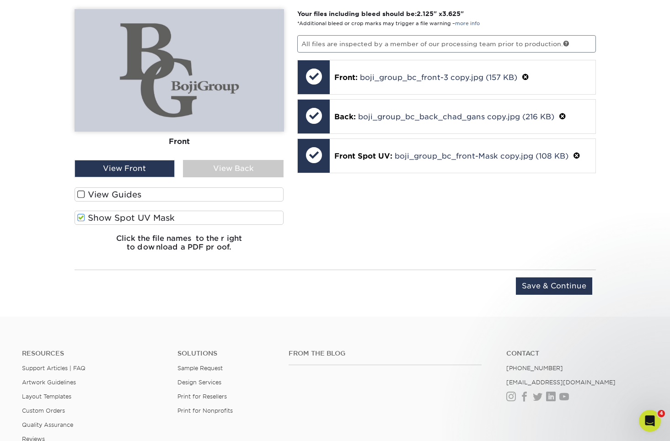
click at [80, 196] on span at bounding box center [81, 194] width 8 height 9
click at [0, 0] on input "View Guides" at bounding box center [0, 0] width 0 height 0
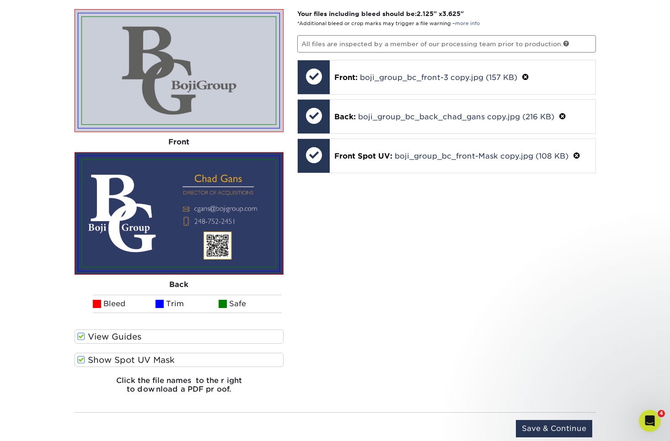
click at [449, 300] on div "Your files including bleed should be: 2.125 " x 3.625 " *Additional bleed or cr…" at bounding box center [446, 205] width 312 height 392
click at [560, 427] on input "Save & Continue" at bounding box center [554, 428] width 76 height 17
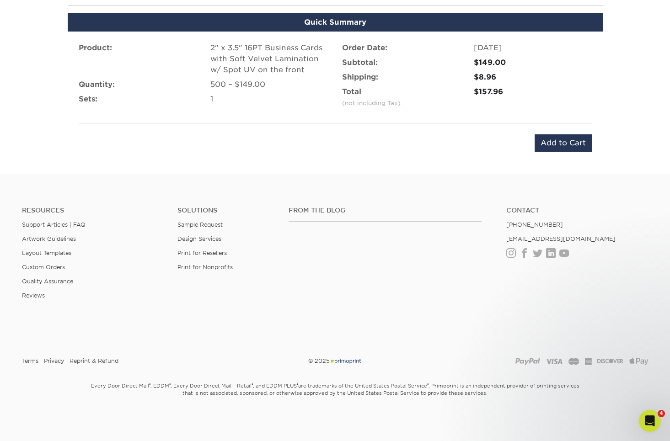
scroll to position [588, 0]
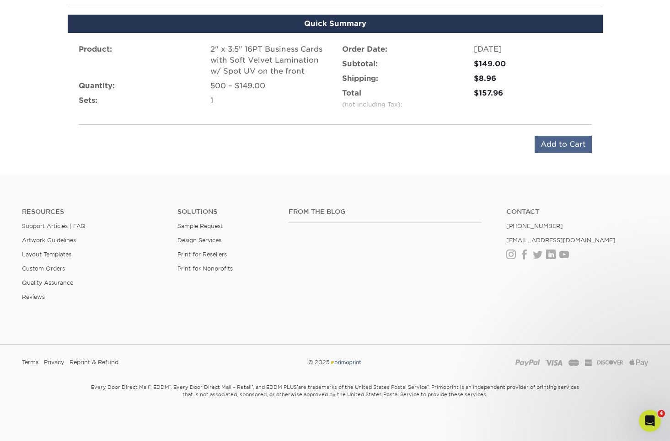
click at [581, 143] on input "Add to Cart" at bounding box center [563, 144] width 57 height 17
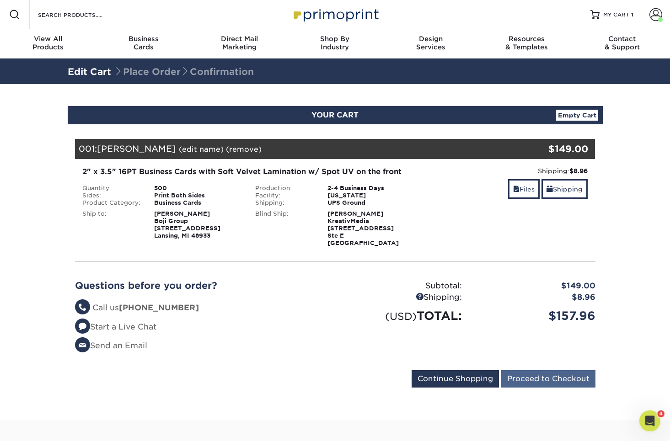
click at [542, 378] on input "Proceed to Checkout" at bounding box center [548, 379] width 94 height 17
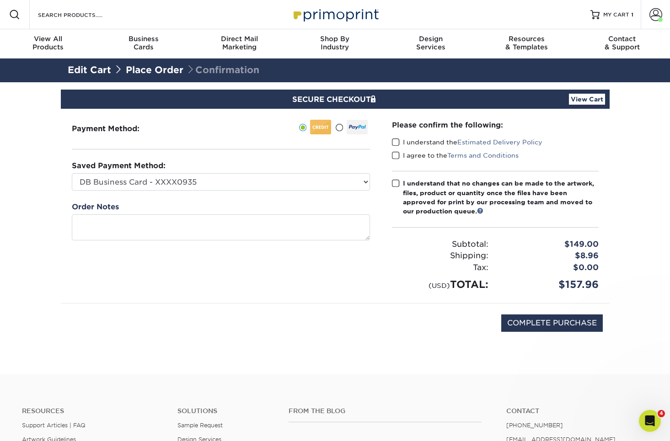
click at [395, 143] on span at bounding box center [396, 142] width 8 height 9
click at [0, 0] on input "I understand the Estimated Delivery Policy" at bounding box center [0, 0] width 0 height 0
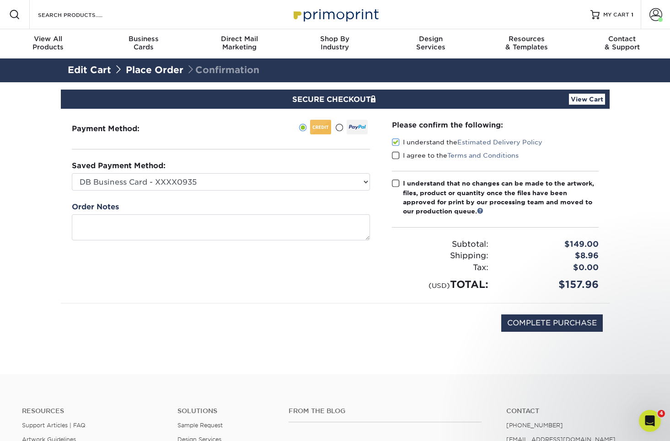
click at [396, 156] on span at bounding box center [396, 155] width 8 height 9
click at [0, 0] on input "I agree to the Terms and Conditions" at bounding box center [0, 0] width 0 height 0
click at [398, 184] on span at bounding box center [396, 183] width 8 height 9
click at [0, 0] on input "I understand that no changes can be made to the artwork, files, product or quan…" at bounding box center [0, 0] width 0 height 0
click at [548, 328] on input "COMPLETE PURCHASE" at bounding box center [552, 323] width 102 height 17
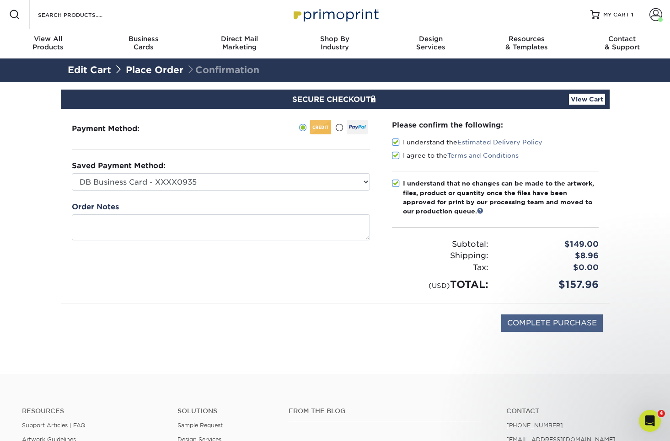
type input "PROCESSING, PLEASE WAIT..."
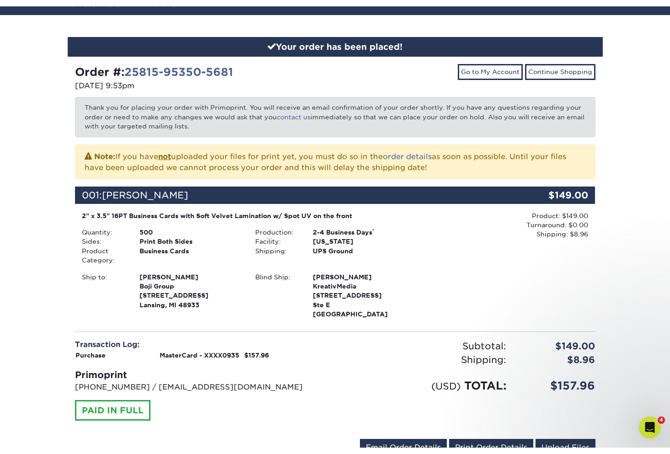
scroll to position [43, 0]
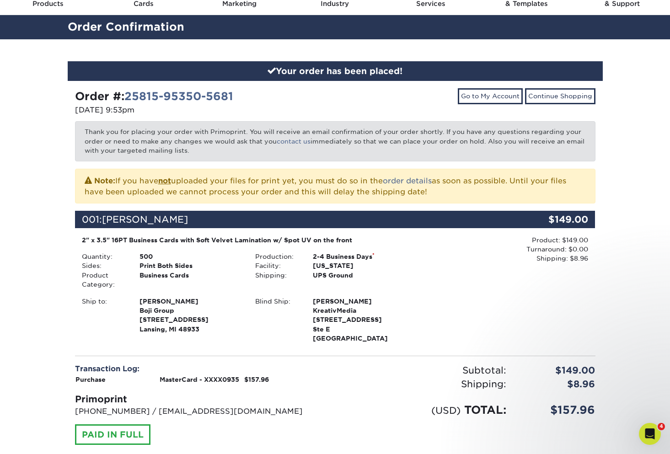
click at [453, 328] on div "Product: $149.00 Turnaround: $0.00 Shipping: $8.96 Discount: - $0.00" at bounding box center [508, 291] width 173 height 110
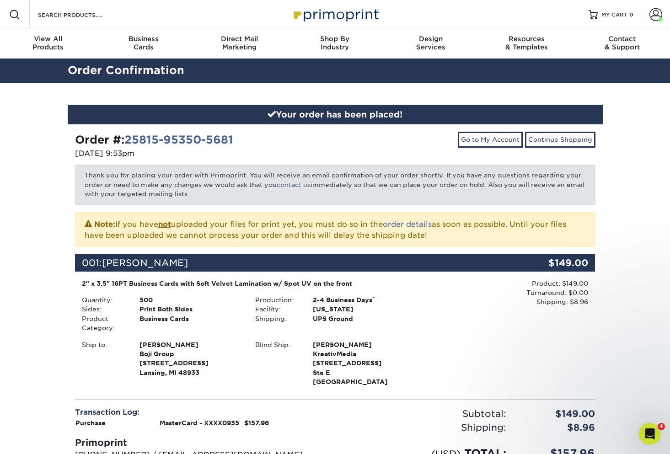
scroll to position [0, 0]
